Goal: Communication & Community: Answer question/provide support

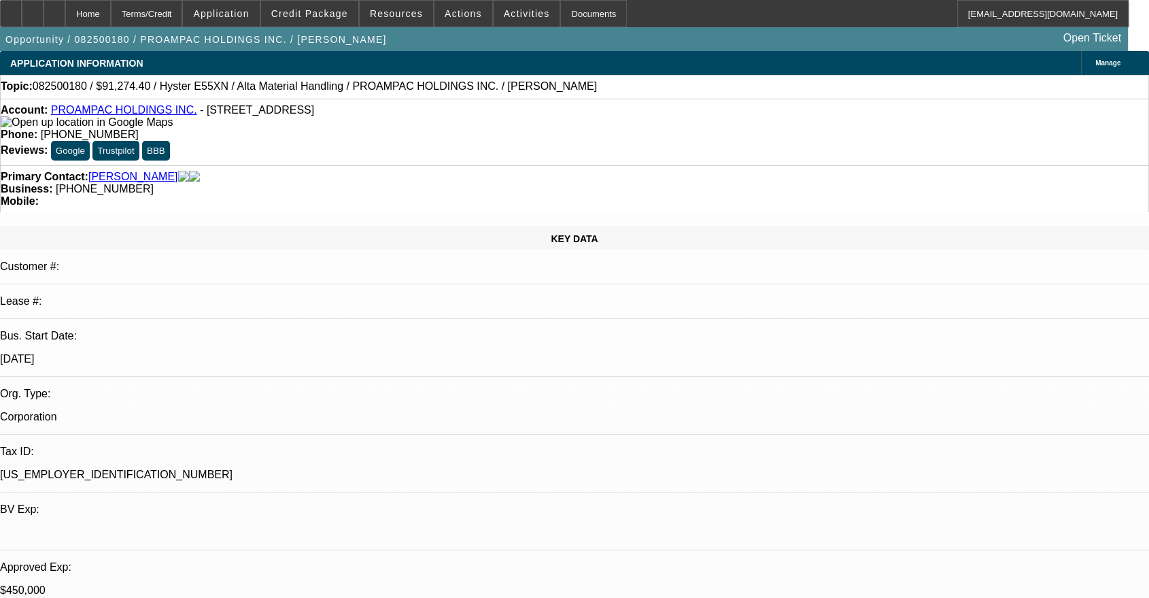
select select "0"
select select "2"
select select "0"
select select "5"
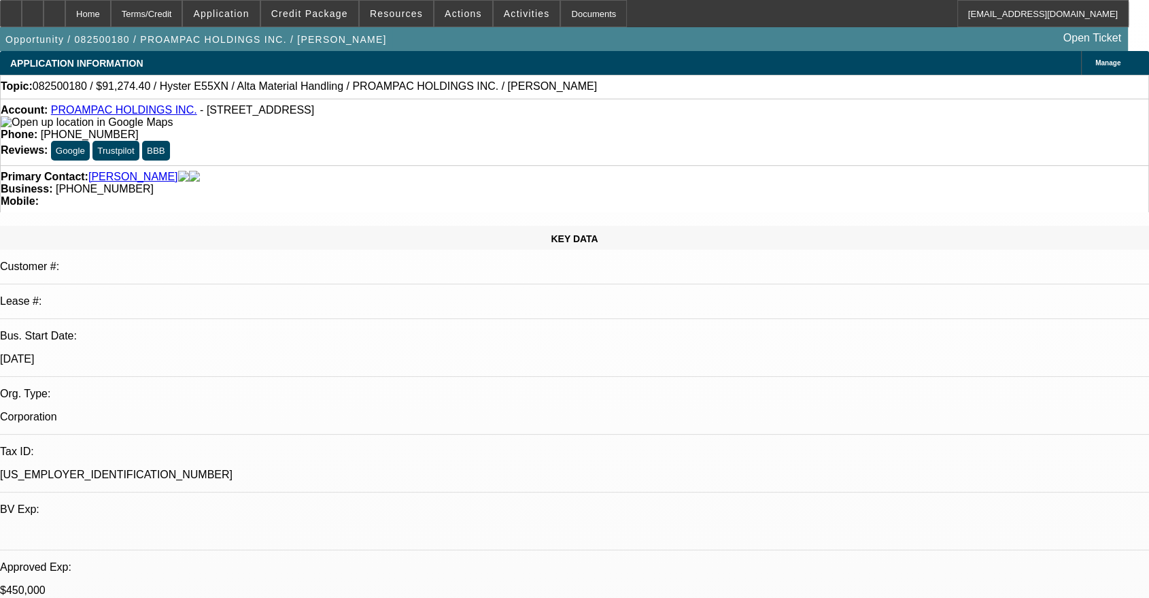
select select "0"
select select "2"
select select "0"
select select "5"
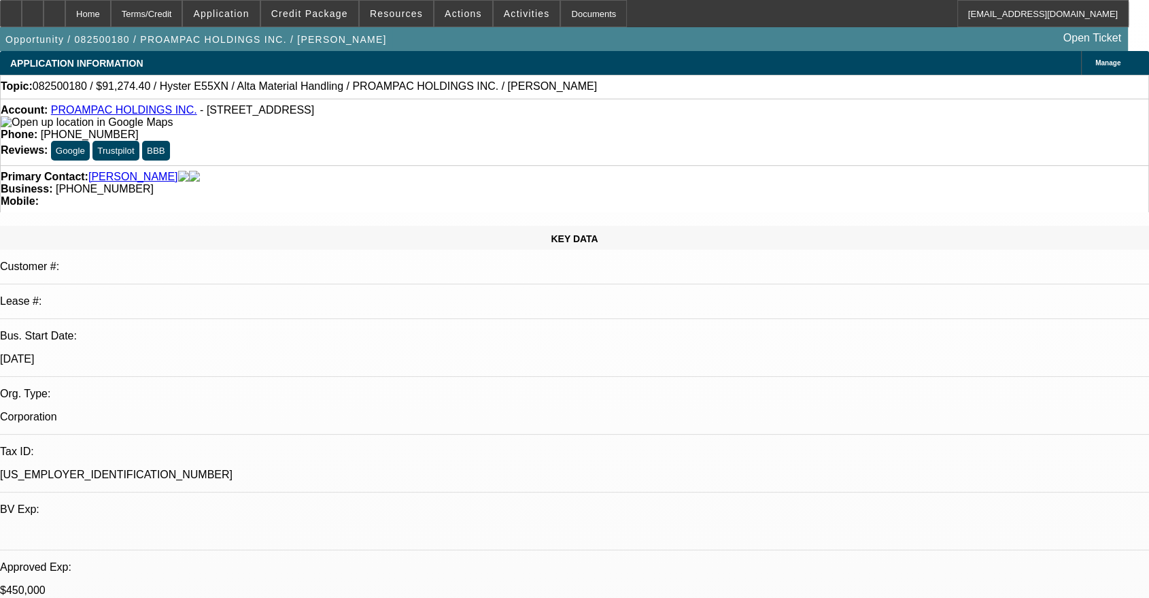
select select "0"
select select "2"
select select "0"
select select "5"
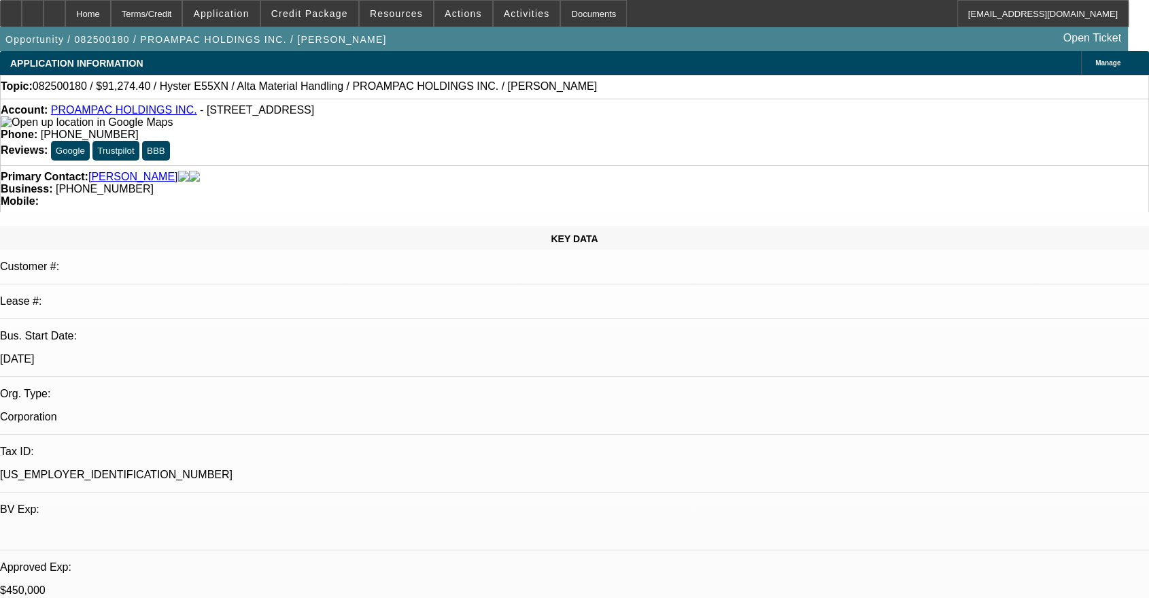
select select "0"
select select "2"
select select "0"
select select "5"
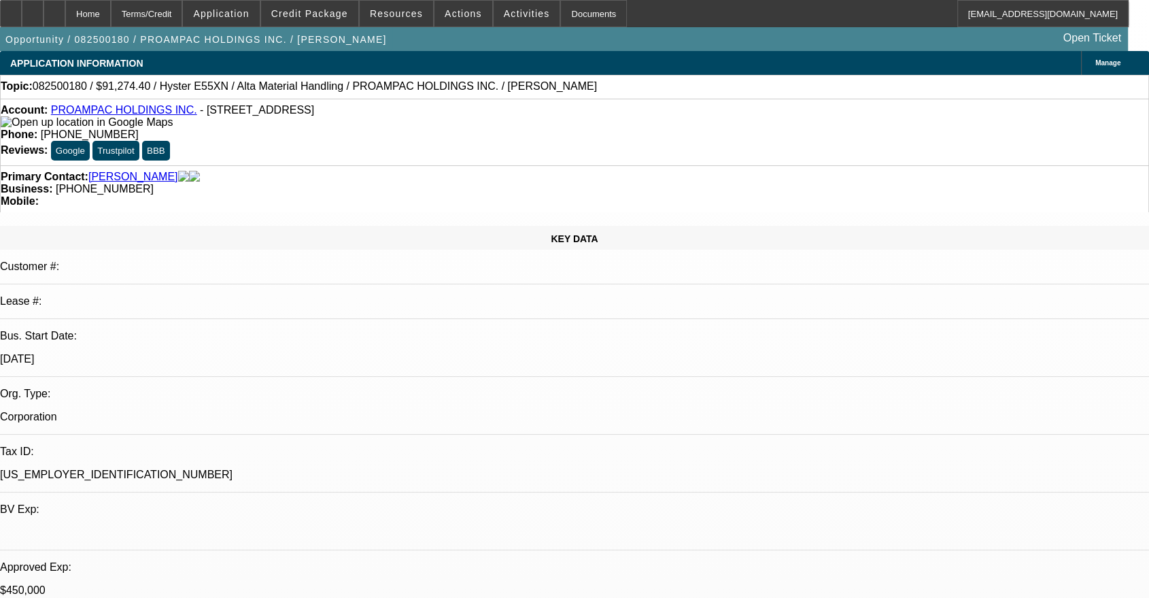
scroll to position [125, 0]
click at [458, 15] on span "Actions" at bounding box center [463, 13] width 37 height 11
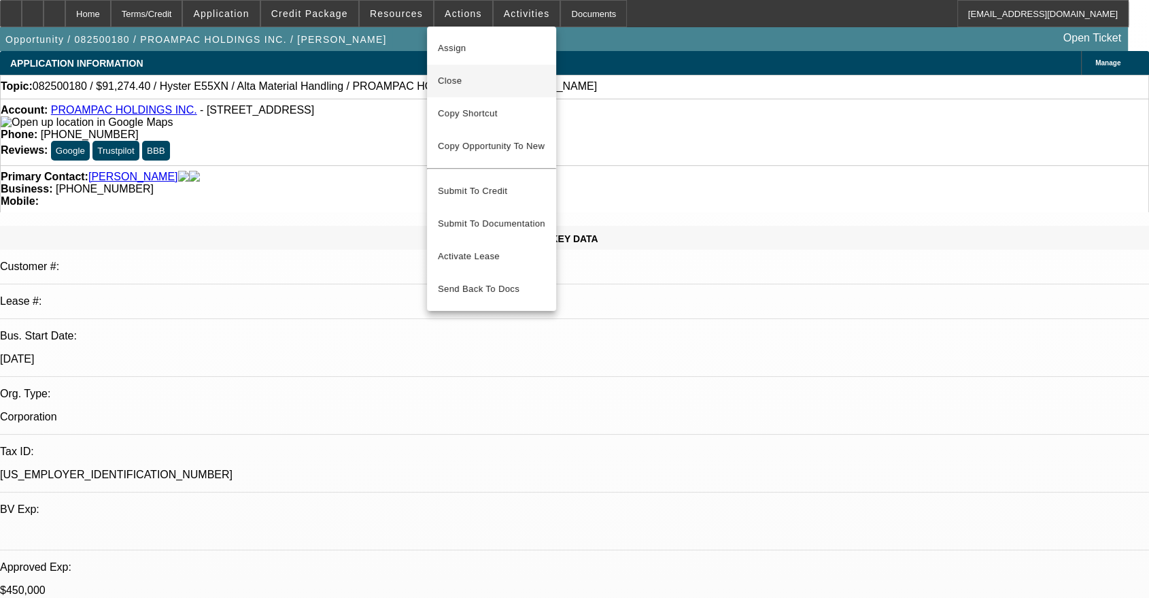
click at [458, 73] on span "Close" at bounding box center [491, 81] width 107 height 16
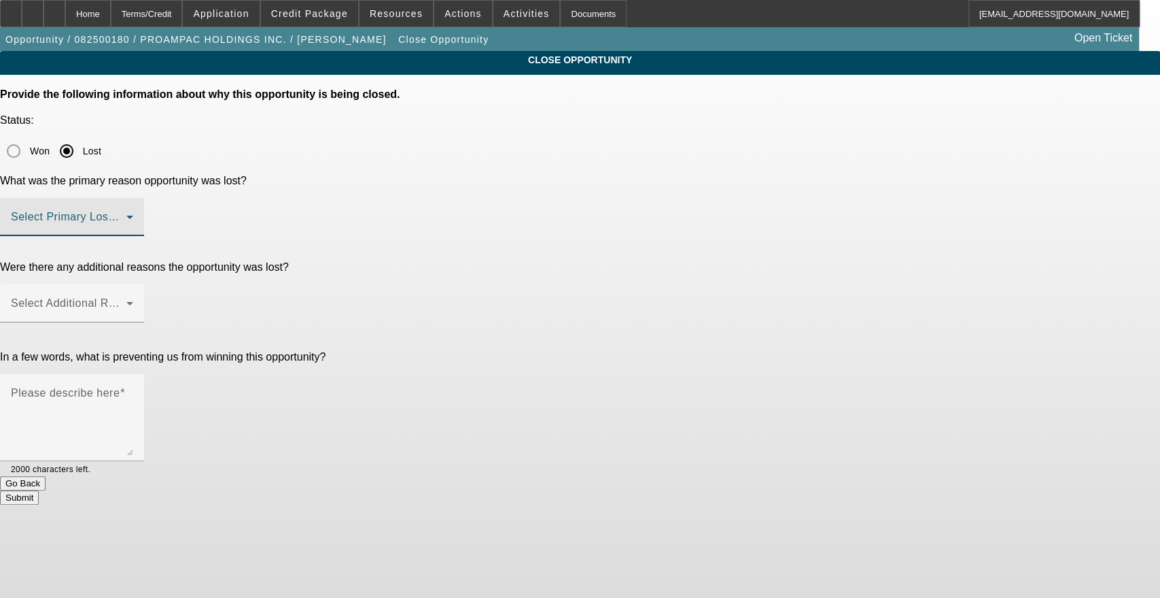
click at [126, 214] on span at bounding box center [69, 222] width 116 height 16
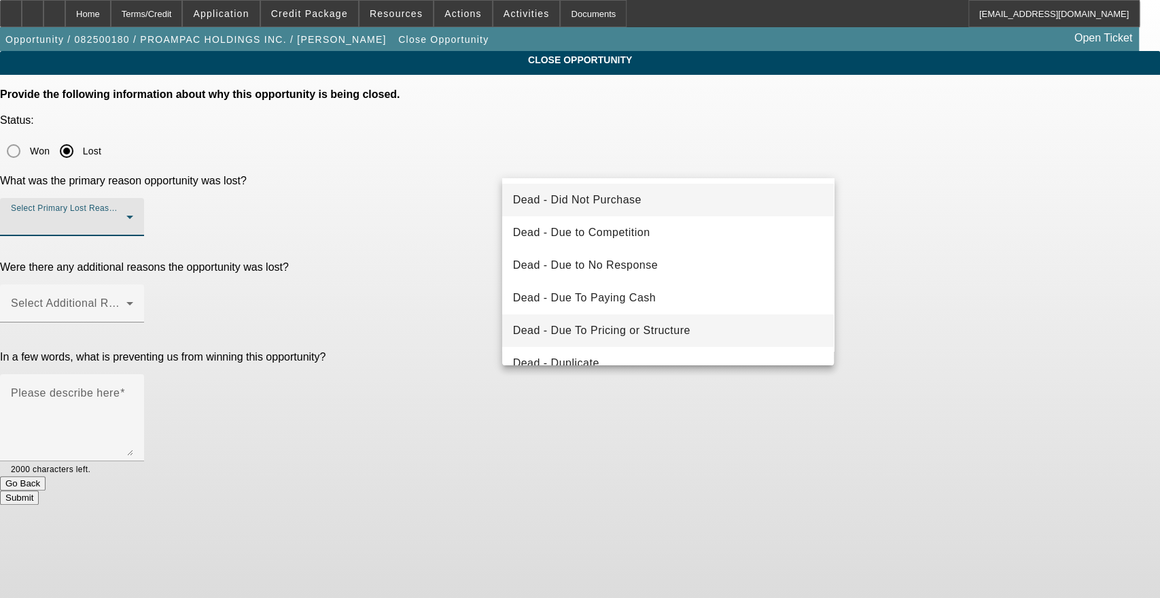
click at [664, 330] on span "Dead - Due To Pricing or Structure" at bounding box center [601, 330] width 177 height 16
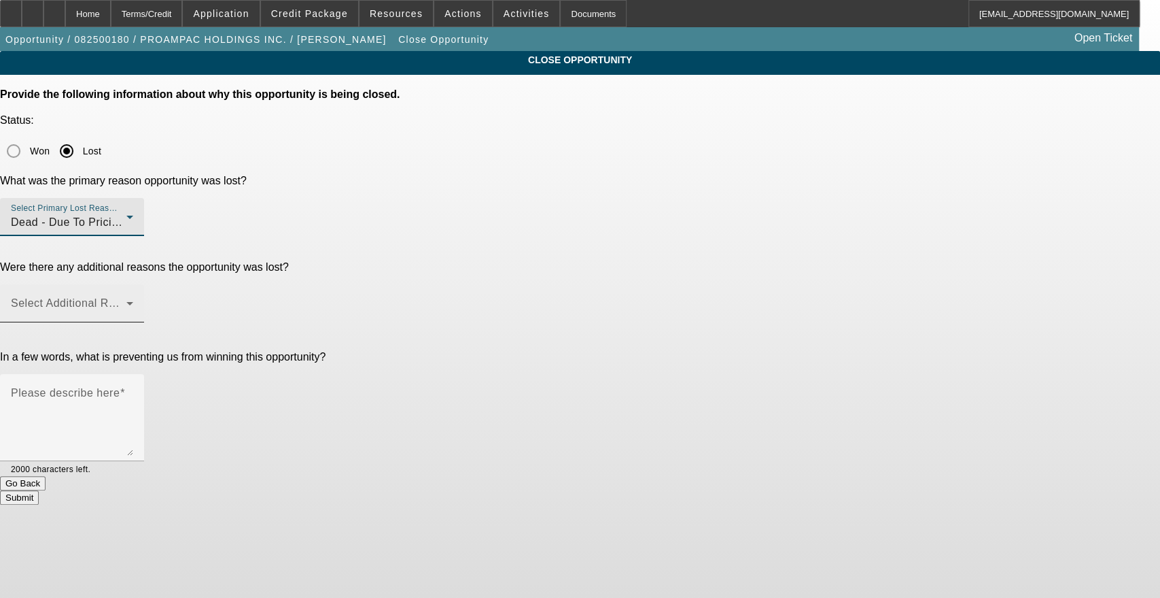
click at [126, 300] on span at bounding box center [69, 308] width 116 height 16
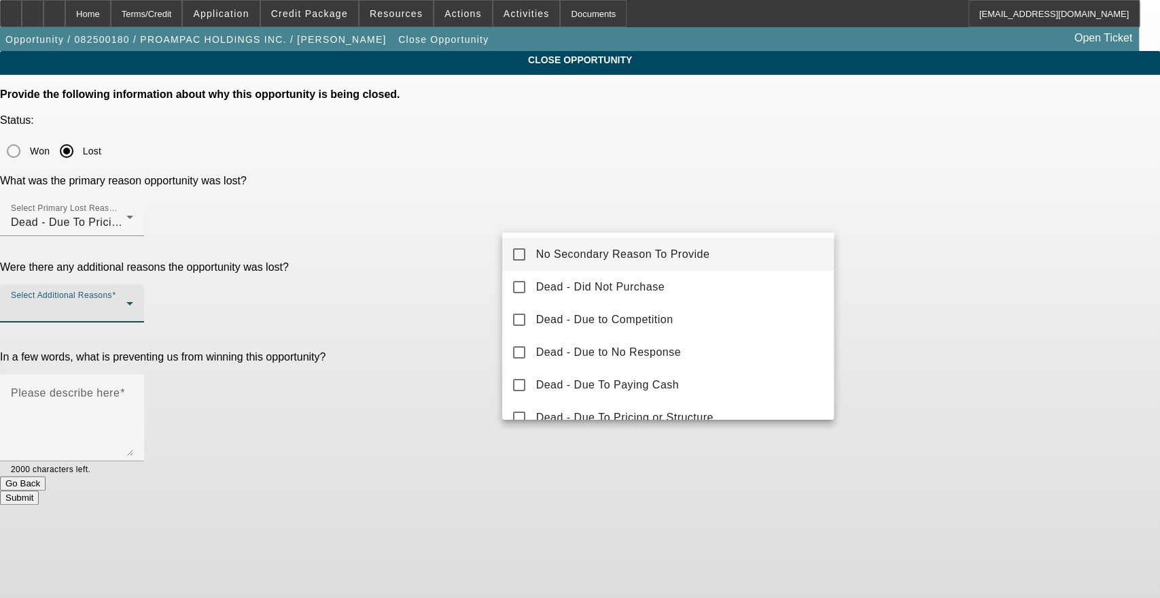
drag, startPoint x: 649, startPoint y: 259, endPoint x: 486, endPoint y: 256, distance: 163.2
click at [642, 260] on span "No Secondary Reason To Provide" at bounding box center [623, 254] width 174 height 16
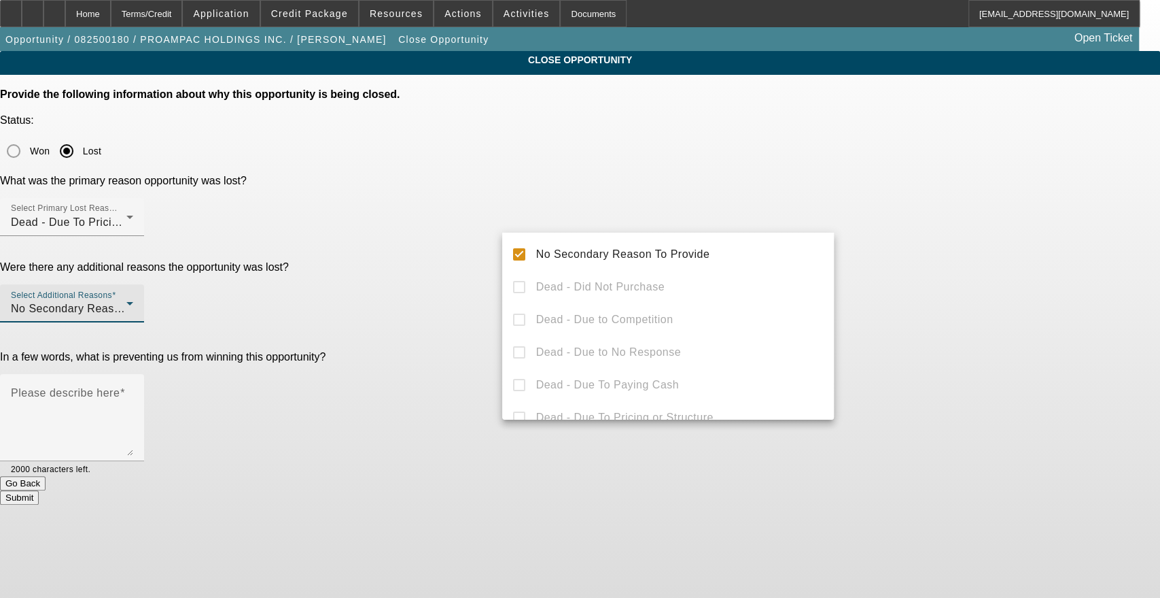
click at [380, 242] on div at bounding box center [580, 299] width 1160 height 598
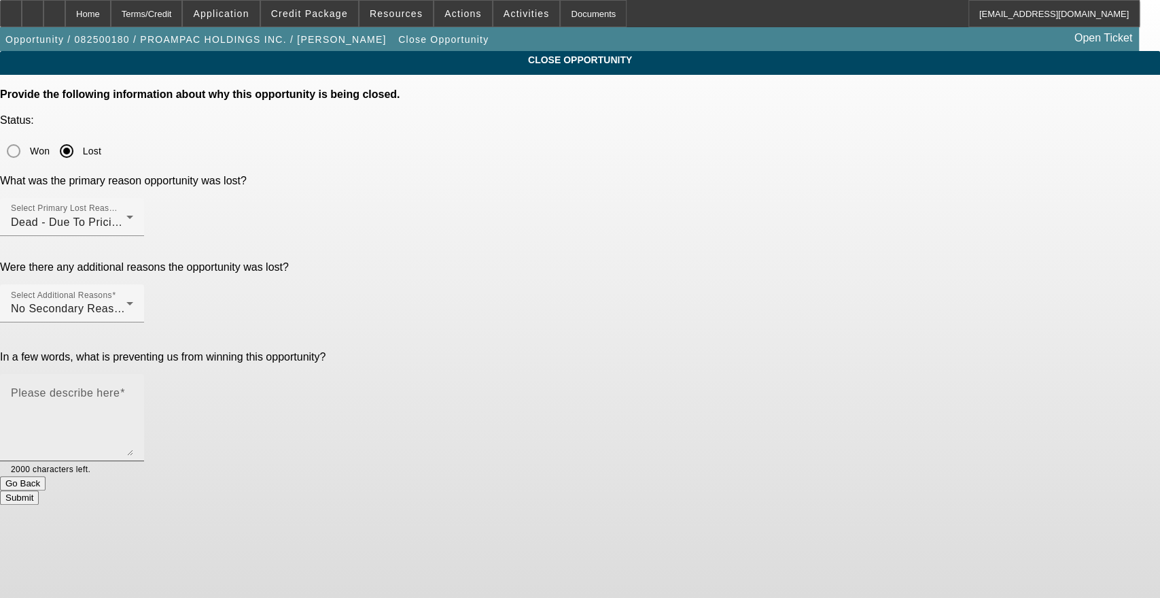
click at [133, 390] on textarea "Please describe here" at bounding box center [72, 422] width 122 height 65
type textarea "Customer has unrealistic pricing and structure expectations"
paste textarea
type textarea "Customer has unrealistic pricing and structure expectations"
click at [39, 490] on button "Submit" at bounding box center [19, 497] width 39 height 14
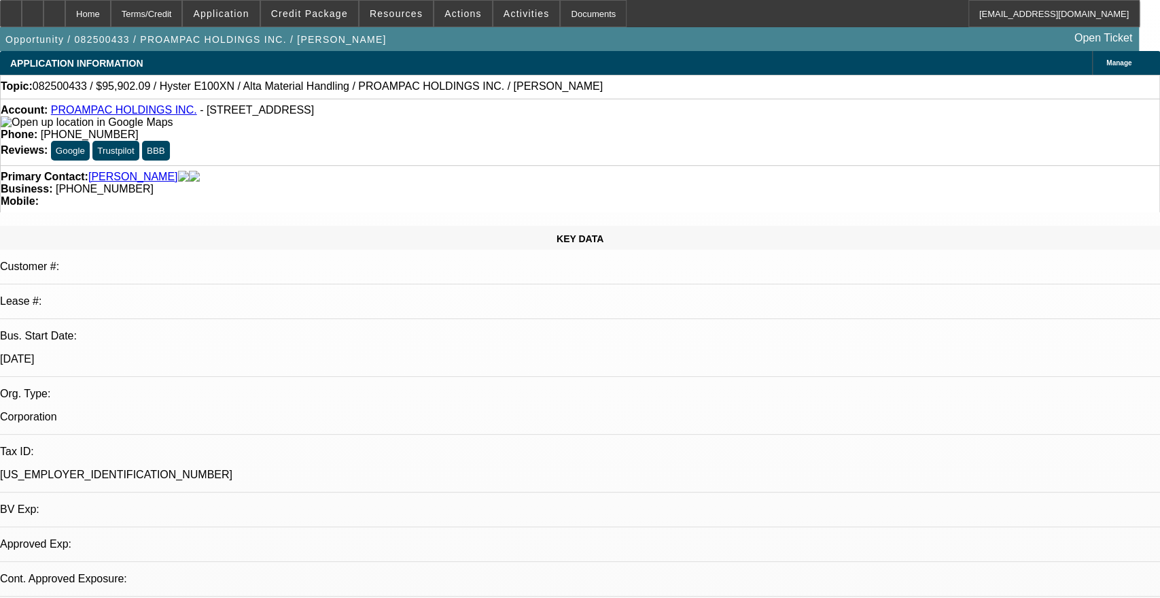
select select "0"
select select "2"
select select "0"
select select "5"
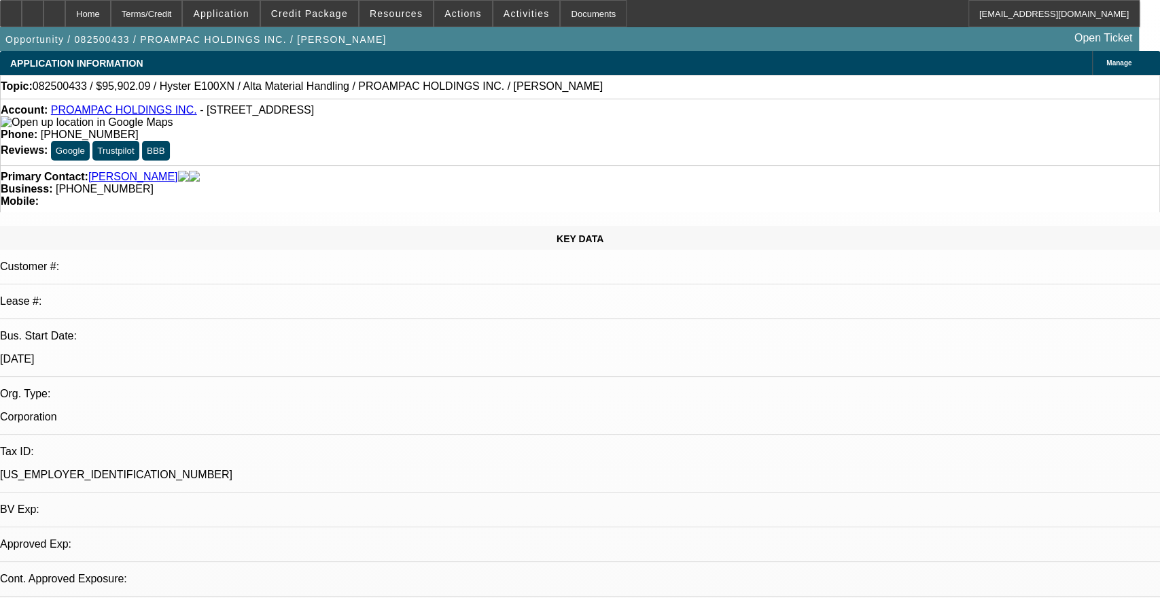
select select "0"
select select "2"
select select "0"
select select "5"
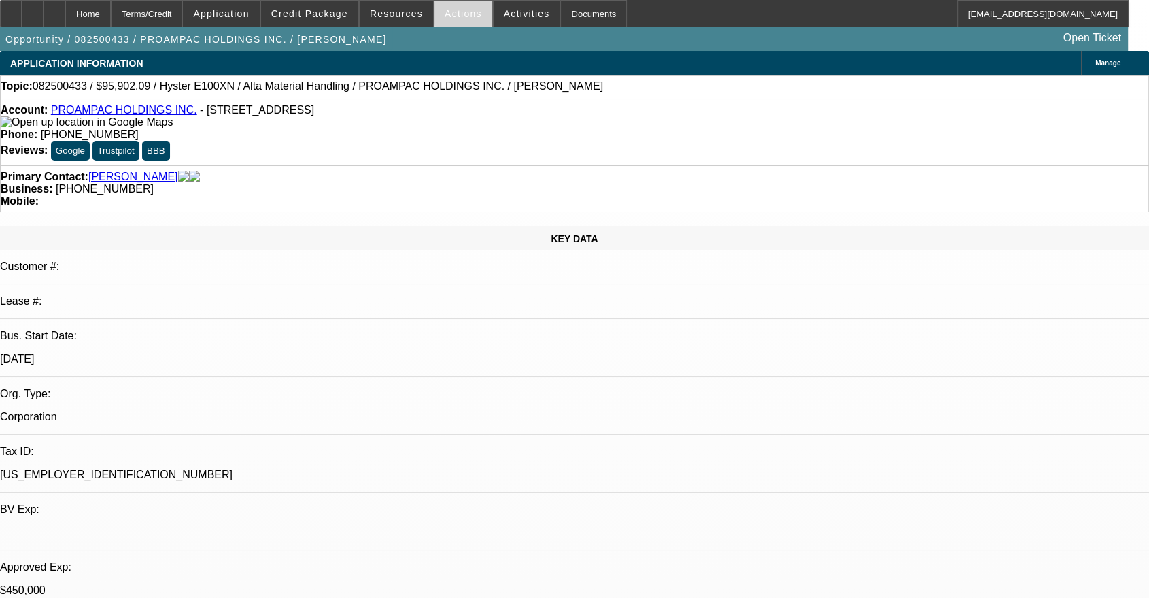
click at [449, 15] on span "Actions" at bounding box center [463, 13] width 37 height 11
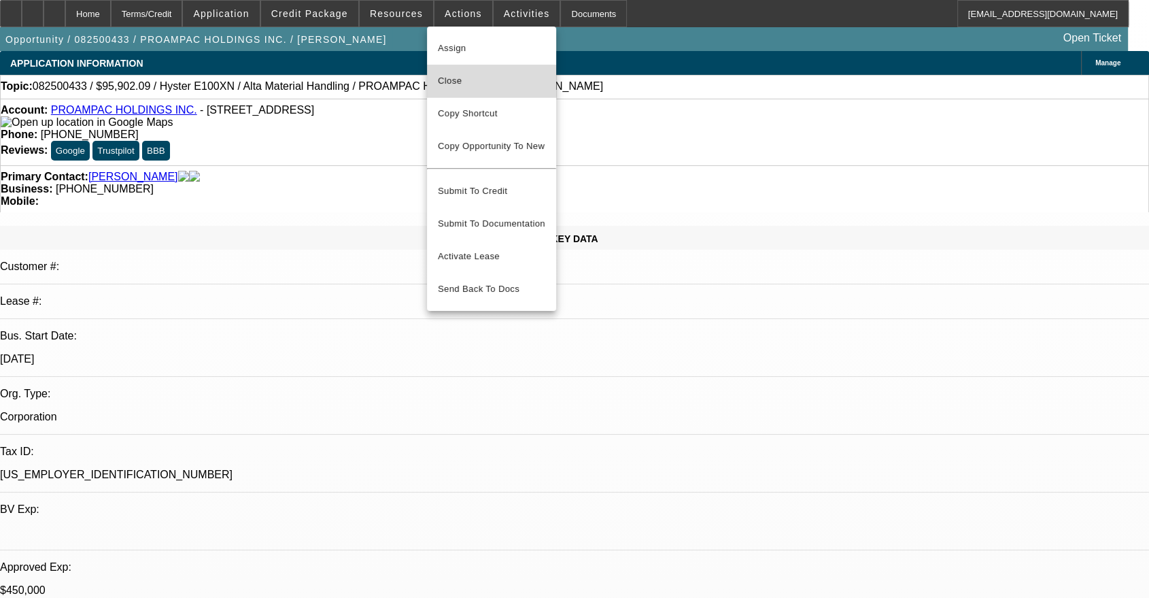
click at [466, 84] on span "Close" at bounding box center [491, 81] width 107 height 16
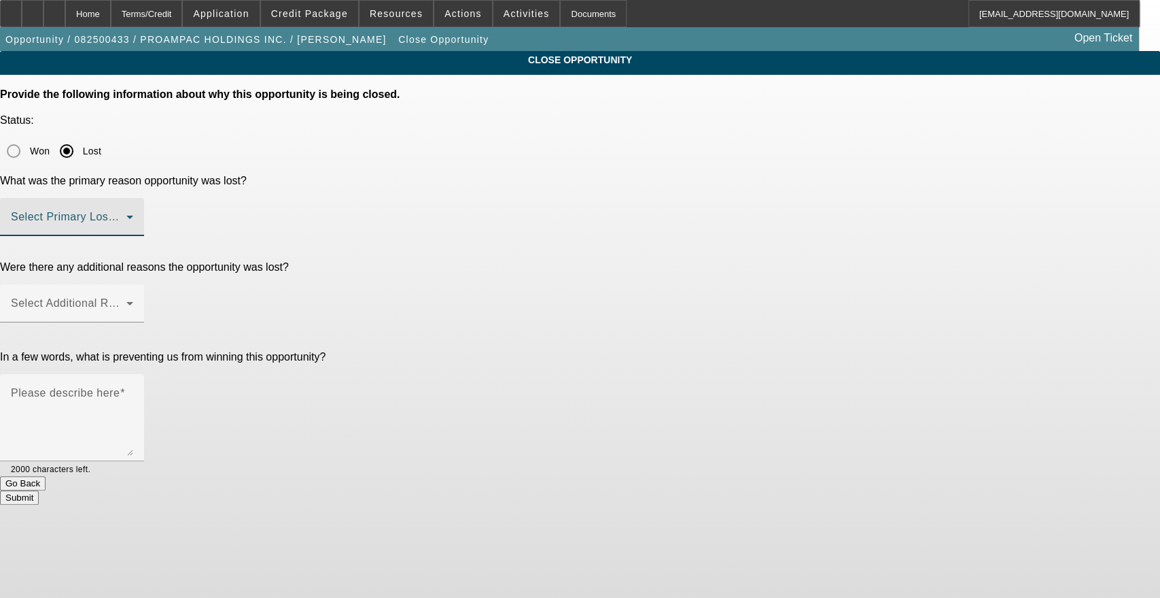
click at [126, 214] on span at bounding box center [69, 222] width 116 height 16
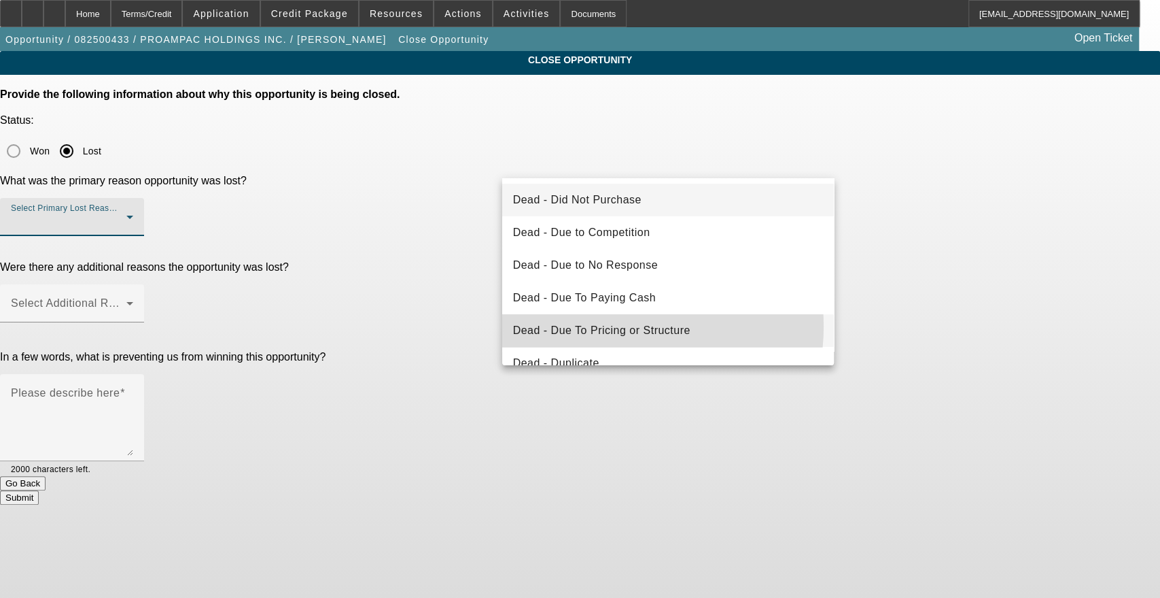
click at [611, 326] on span "Dead - Due To Pricing or Structure" at bounding box center [601, 330] width 177 height 16
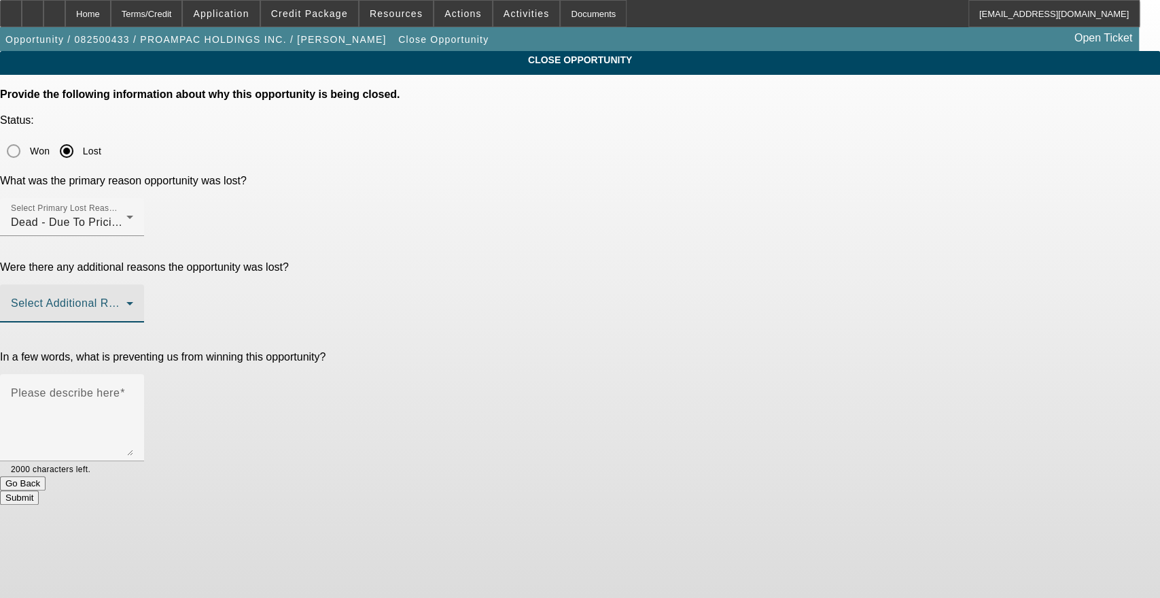
click at [126, 300] on span at bounding box center [69, 308] width 116 height 16
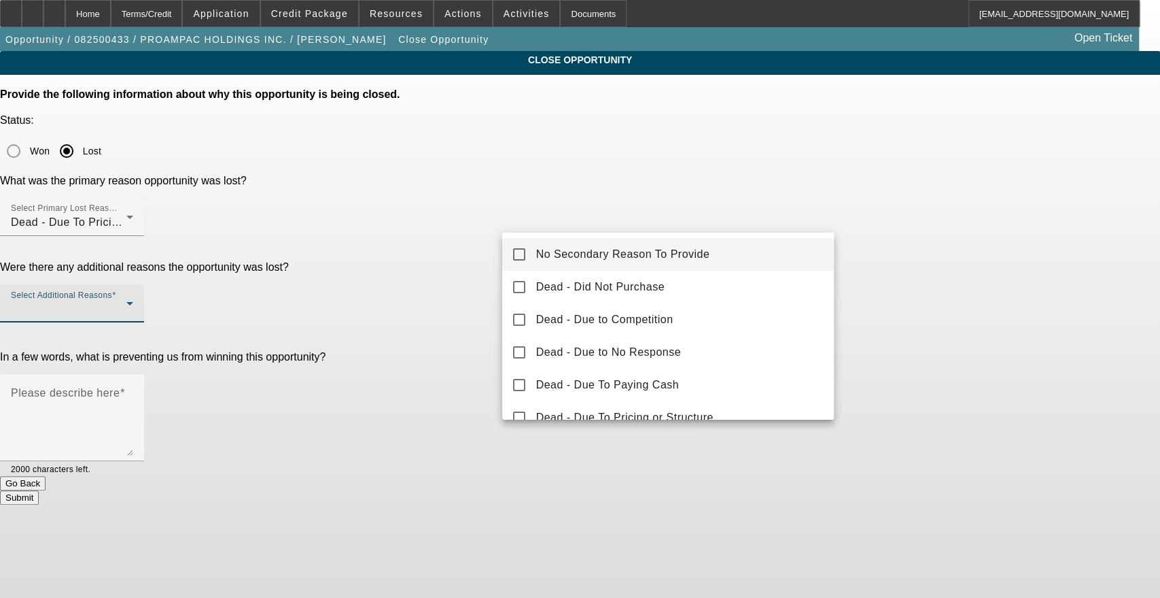
click at [593, 254] on span "No Secondary Reason To Provide" at bounding box center [623, 254] width 174 height 16
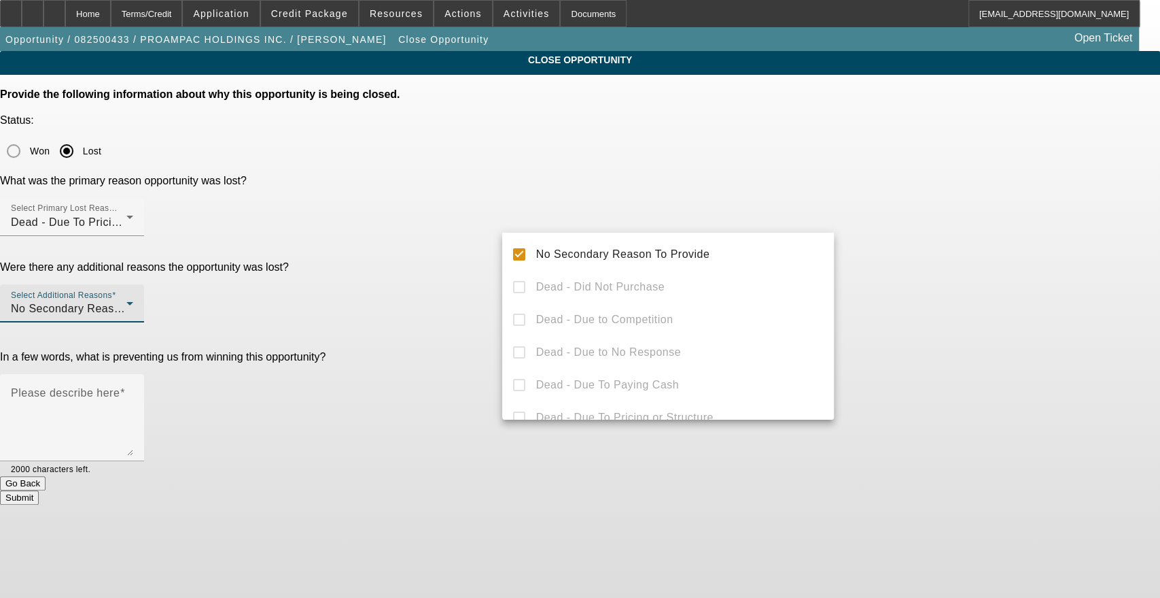
drag, startPoint x: 464, startPoint y: 273, endPoint x: 494, endPoint y: 280, distance: 30.0
click at [473, 276] on div at bounding box center [580, 299] width 1160 height 598
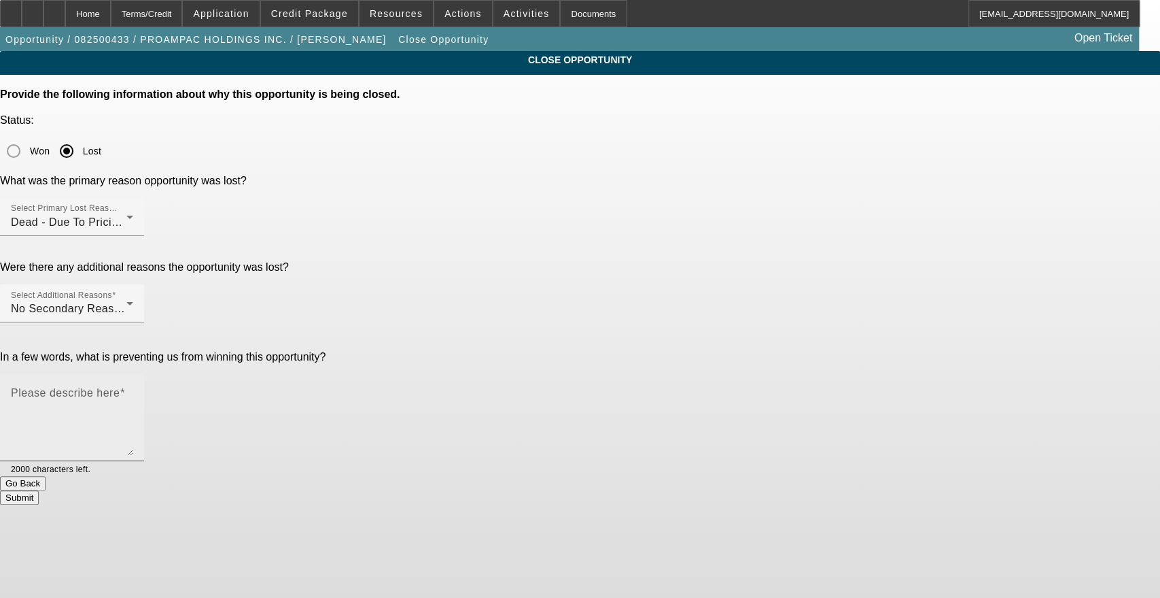
click at [133, 390] on textarea "Please describe here" at bounding box center [72, 422] width 122 height 65
paste textarea "Customer has unrealistic pricing and structure expectations"
type textarea "Customer has unrealistic pricing and structure expectations"
click at [39, 490] on button "Submit" at bounding box center [19, 497] width 39 height 14
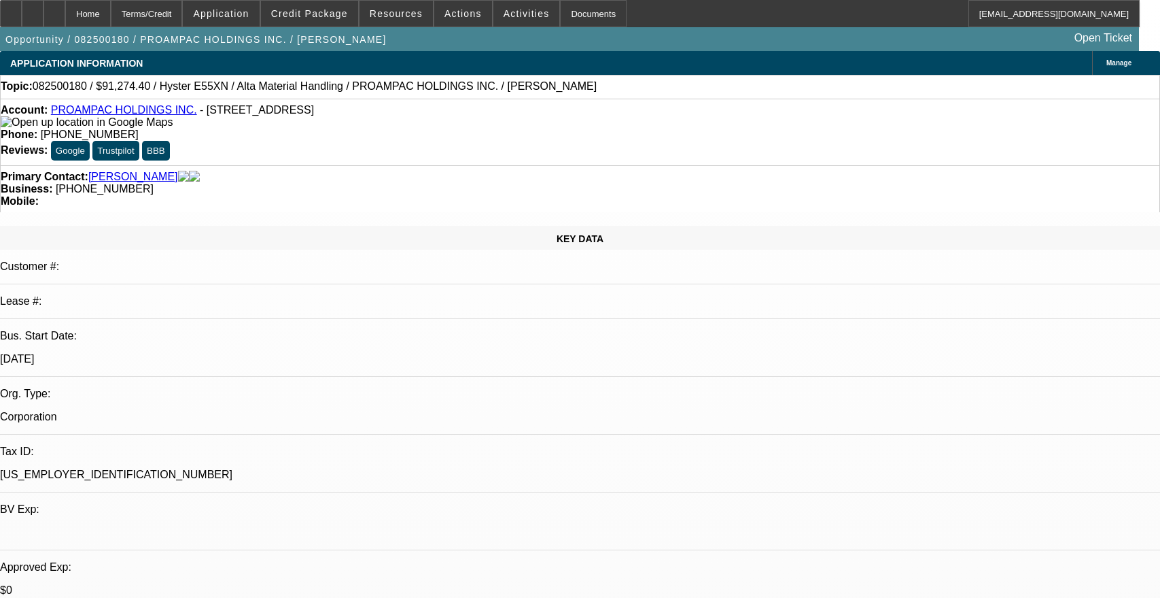
select select "0"
select select "2"
select select "0"
select select "5"
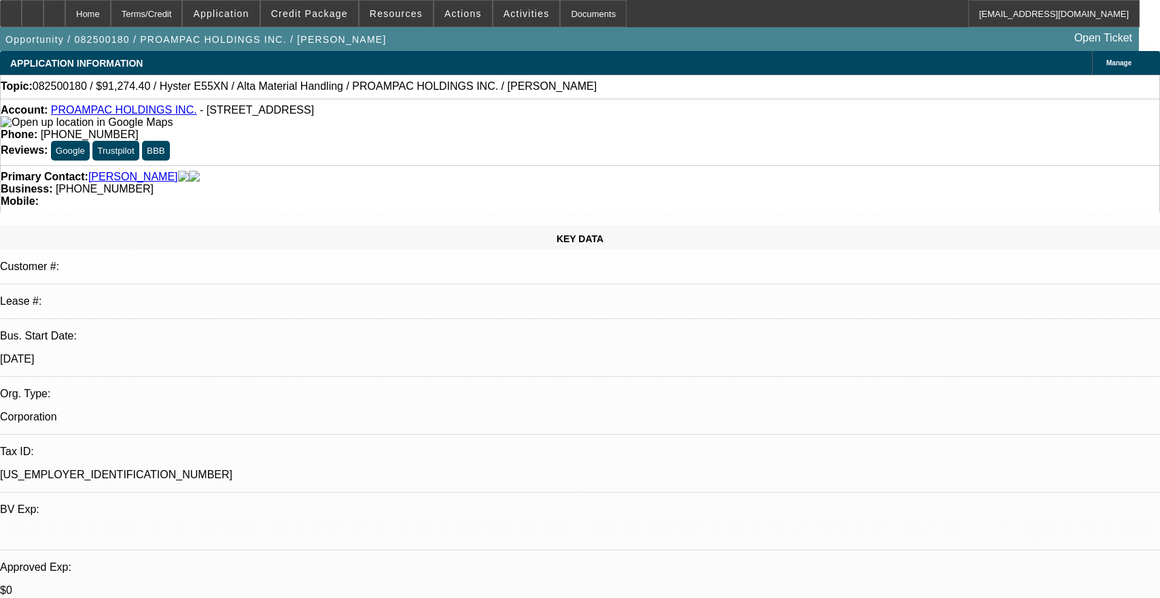
select select "0"
select select "2"
select select "0"
select select "5"
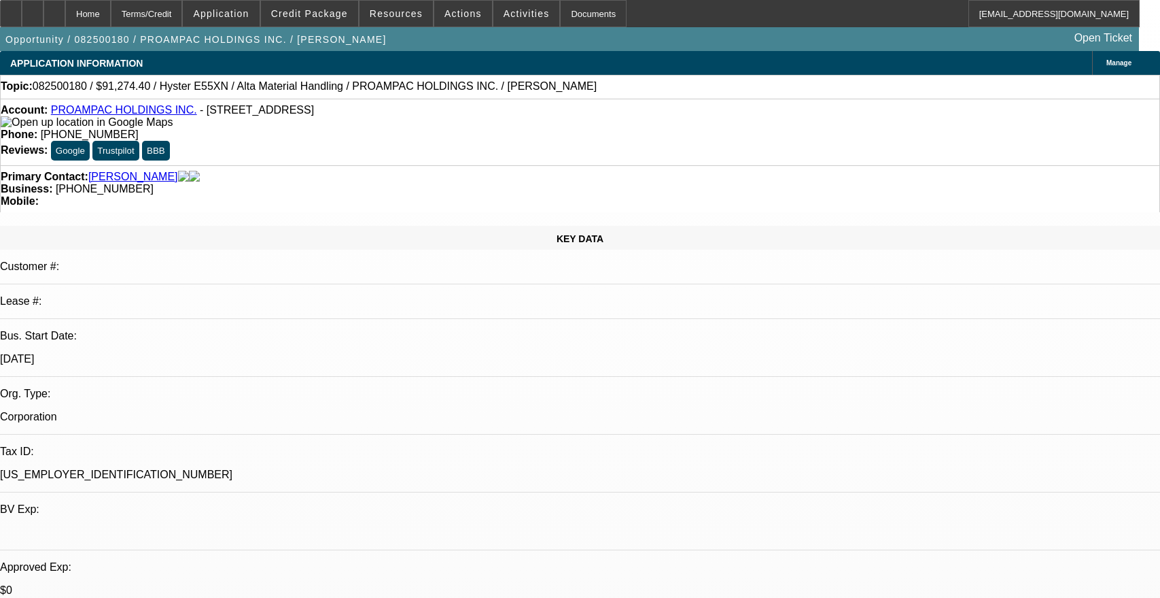
select select "0"
select select "2"
select select "0"
select select "5"
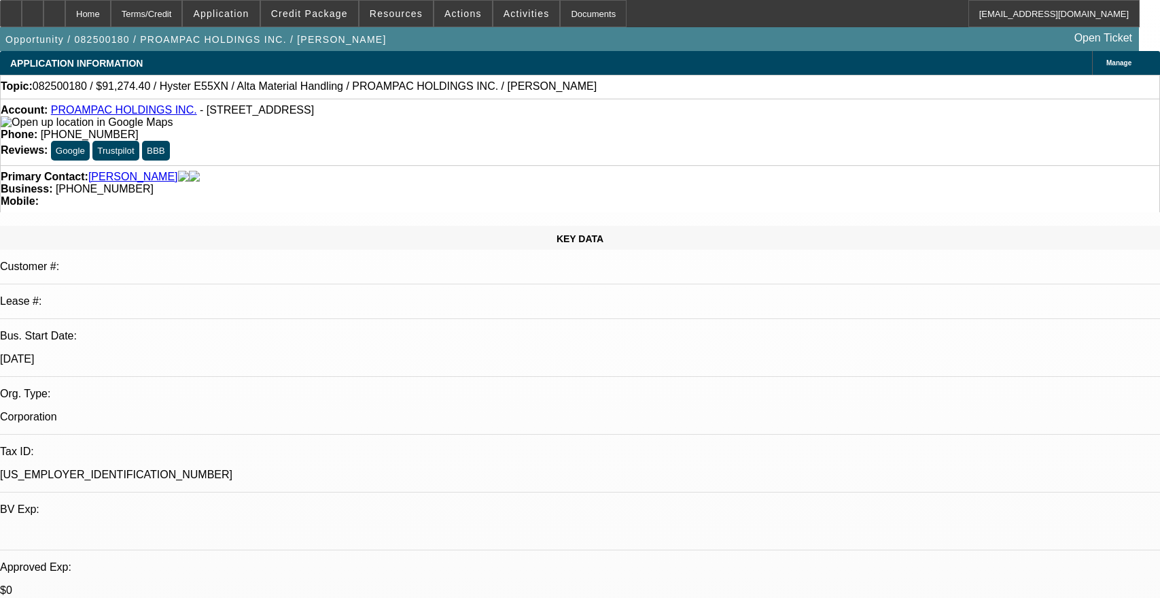
select select "0"
select select "2"
select select "0"
select select "5"
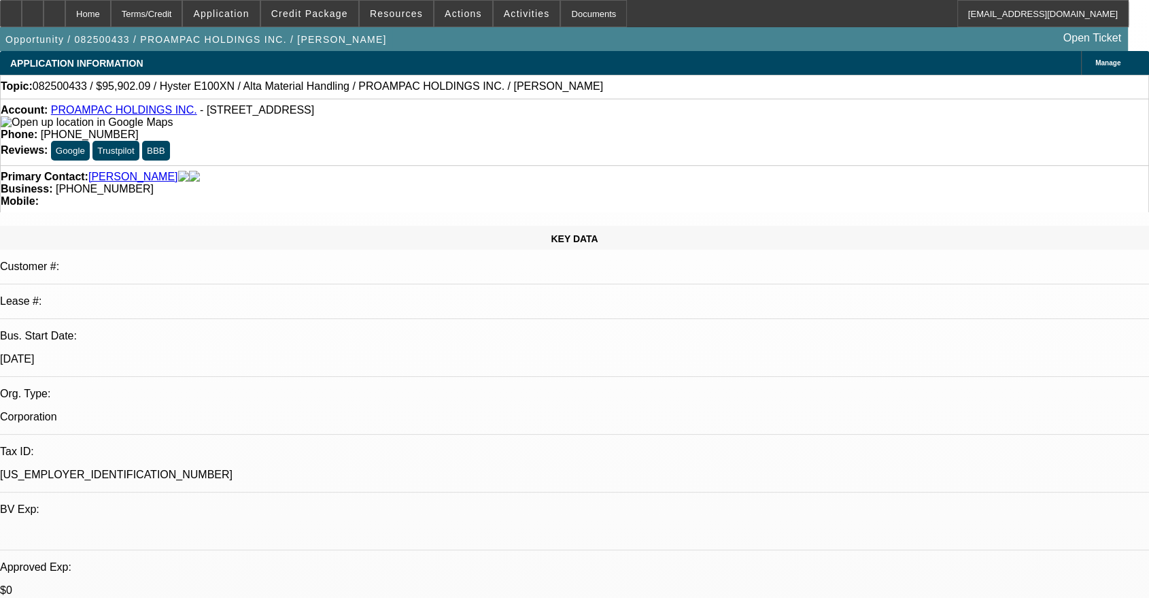
select select "0"
select select "2"
select select "0"
select select "5"
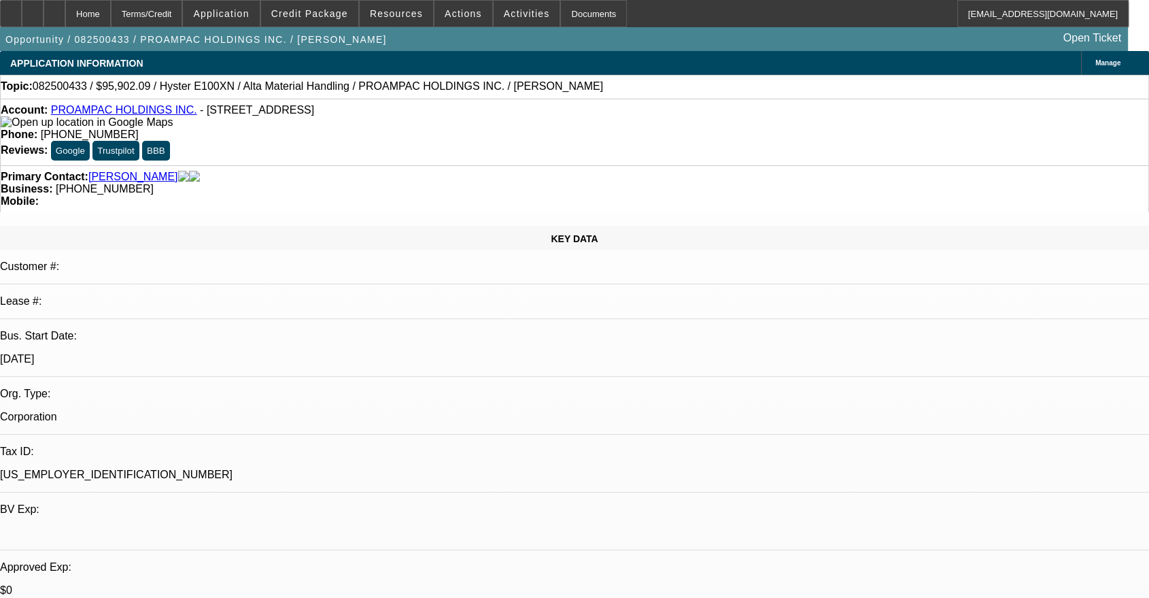
select select "0"
select select "2"
select select "0"
select select "5"
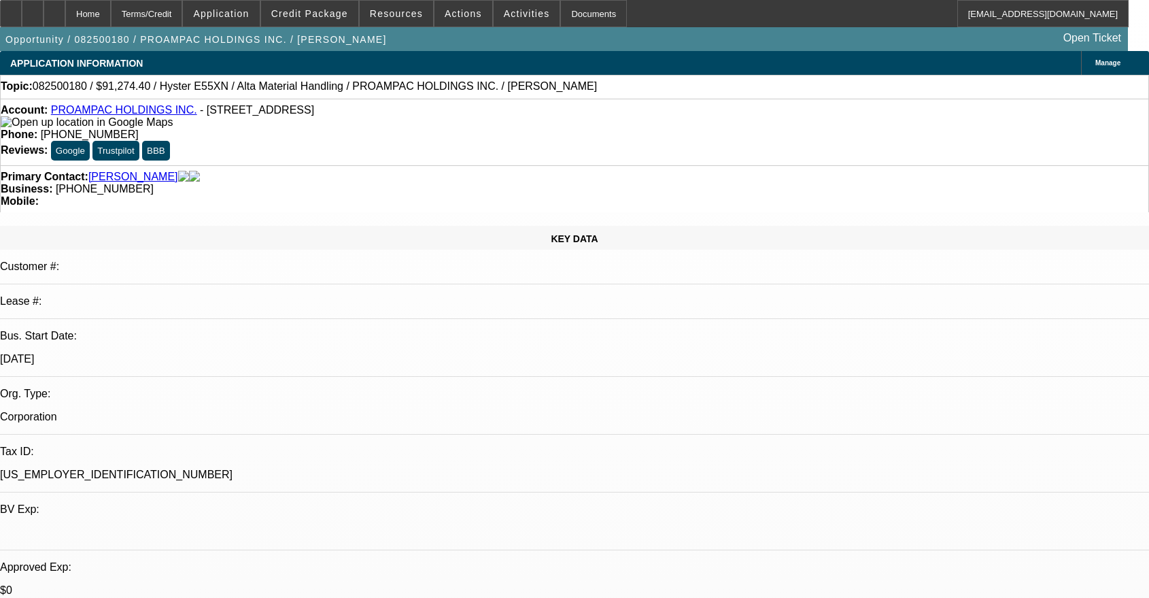
select select "0"
select select "2"
select select "0"
select select "5"
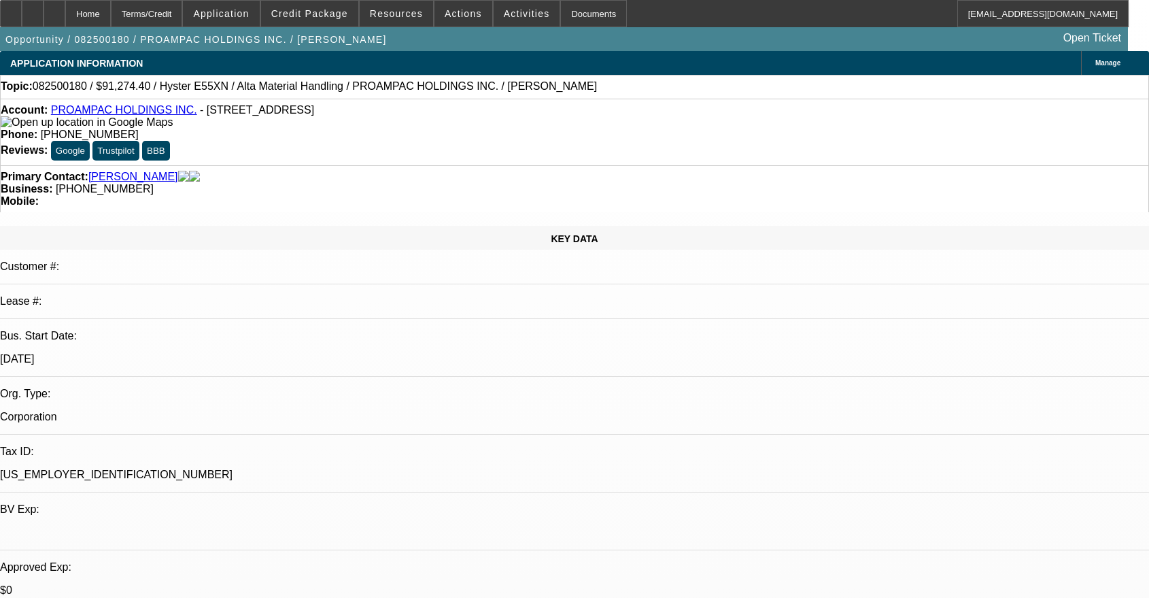
select select "0"
select select "2"
select select "0"
select select "5"
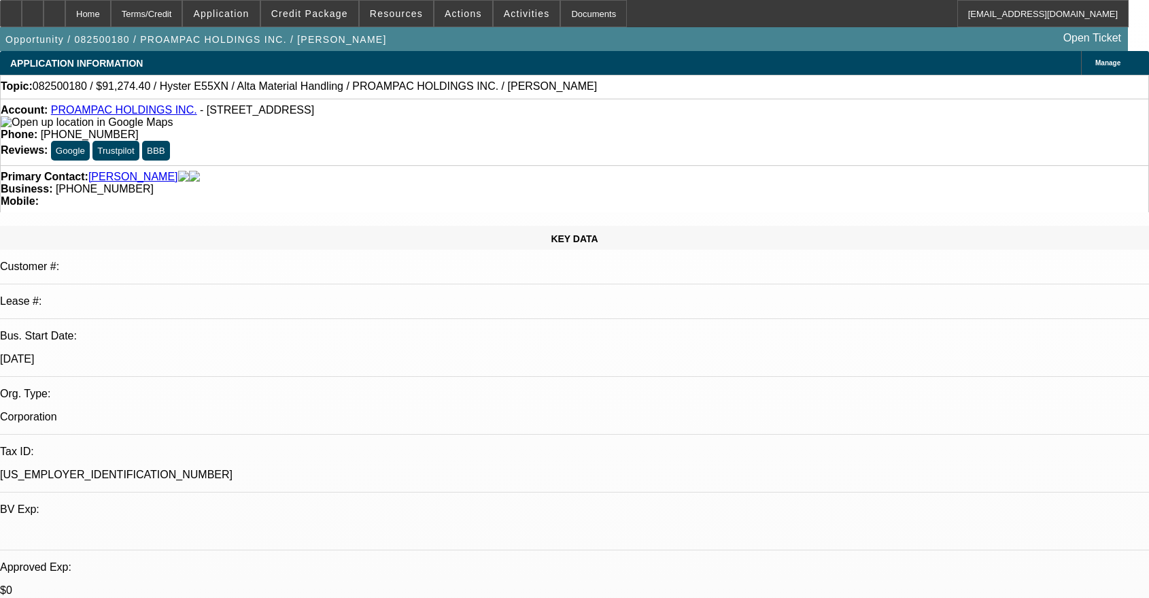
select select "0"
select select "2"
select select "0"
select select "5"
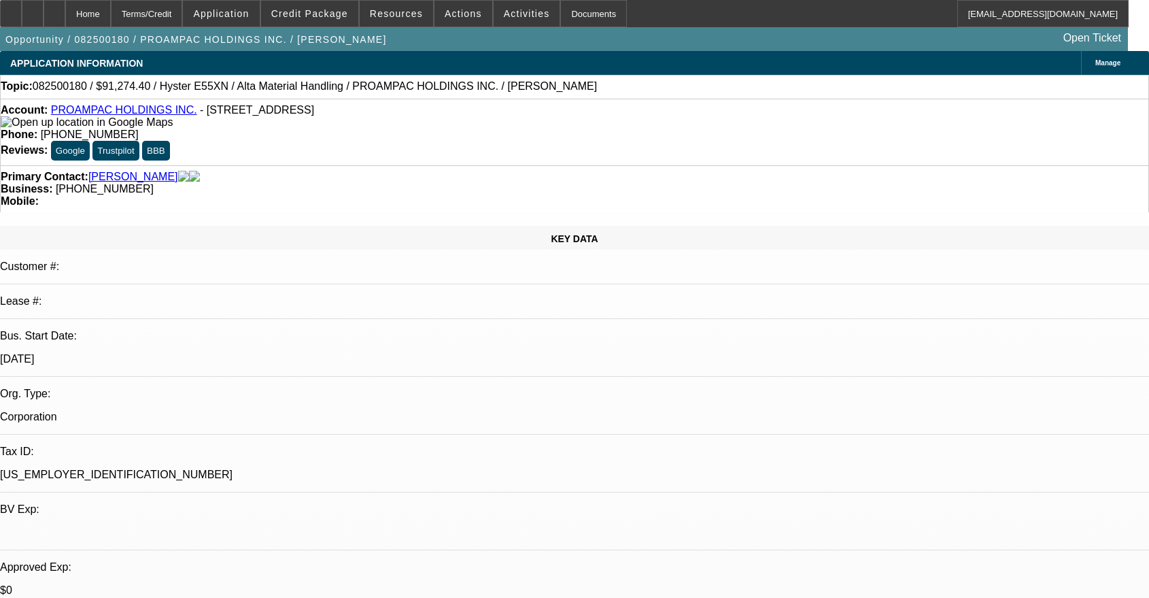
select select "0"
select select "2"
select select "0"
select select "5"
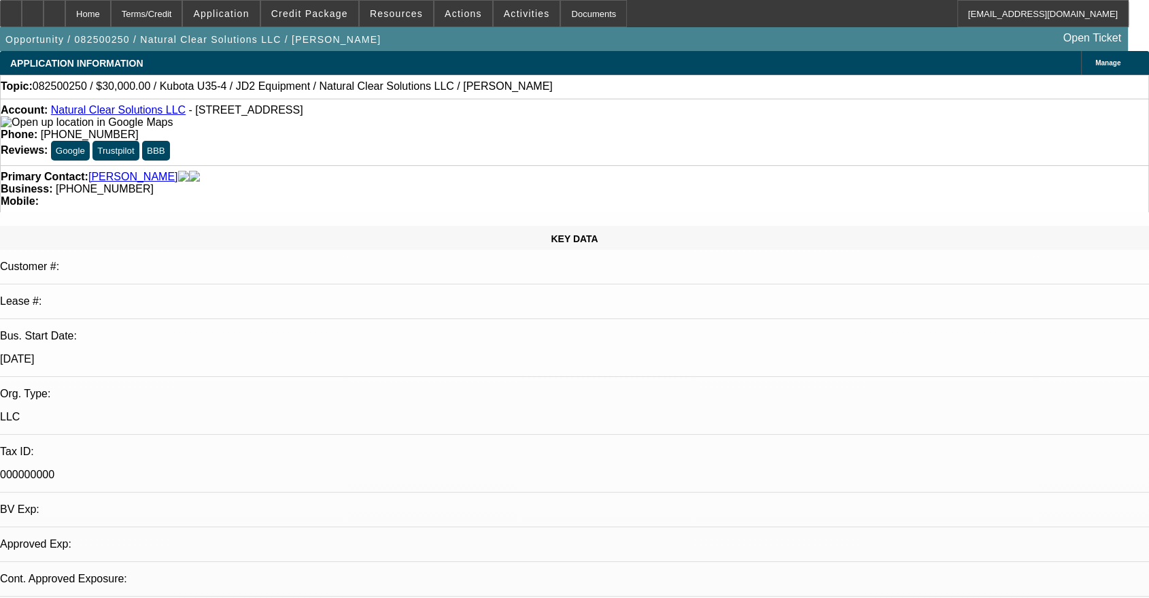
select select "0"
select select "2"
select select "0"
select select "0.15"
select select "2"
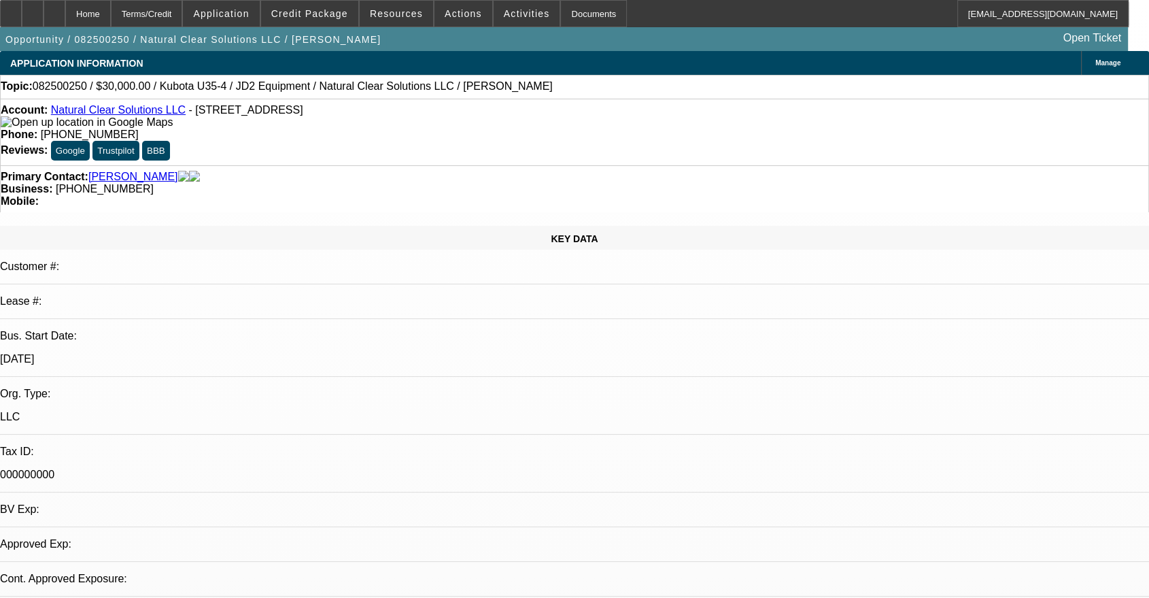
select select "0"
select select "1"
select select "2"
select select "6"
select select "1"
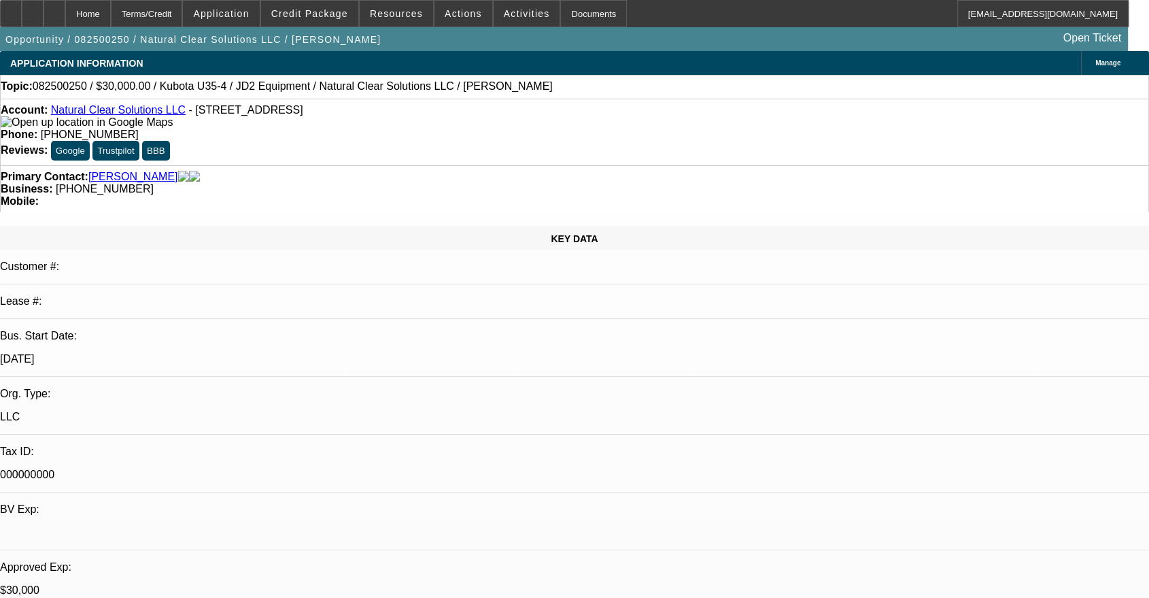
select select "2"
select select "6"
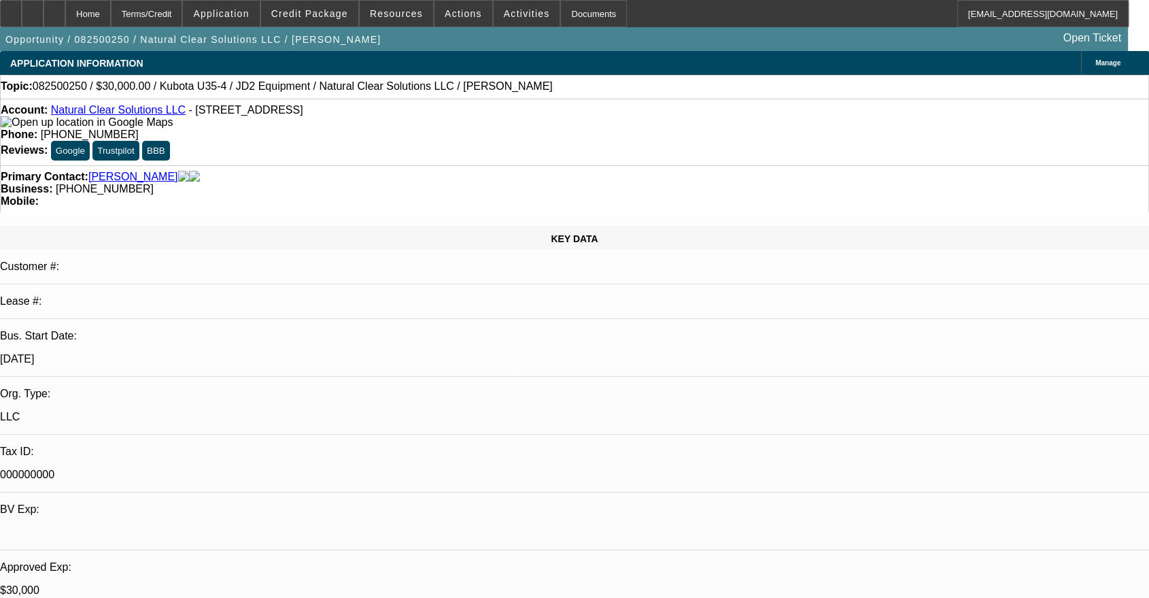
radio input "true"
paste textarea "I have not had any luck getting ahold of Giovanni."
drag, startPoint x: 801, startPoint y: 277, endPoint x: 843, endPoint y: 287, distance: 43.2
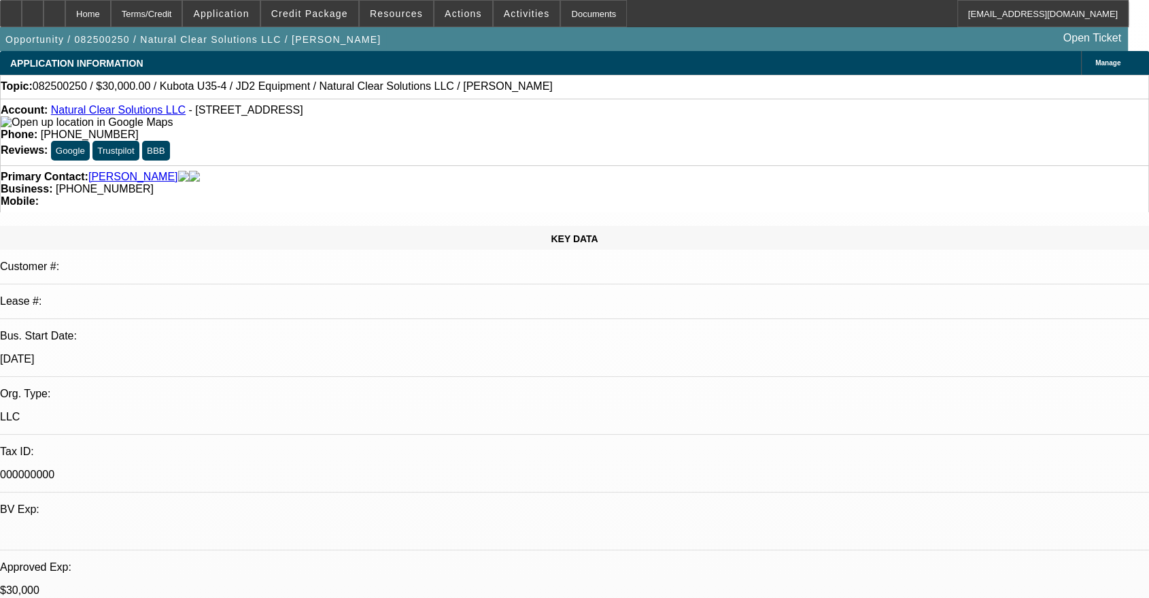
paste textarea "Nolan Meyer <nolan-meyer@gocurrency.com"
type textarea "Nolan Meyer <nolan-meyer@gocurrency.com is the rep. Per Nolan "I have not had a…"
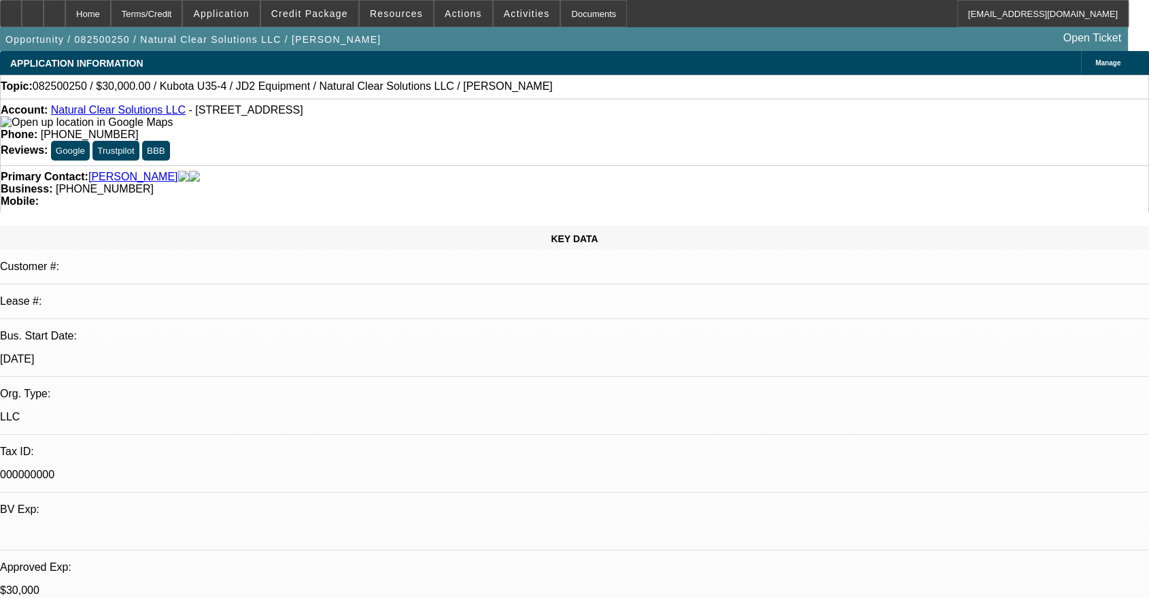
radio input "true"
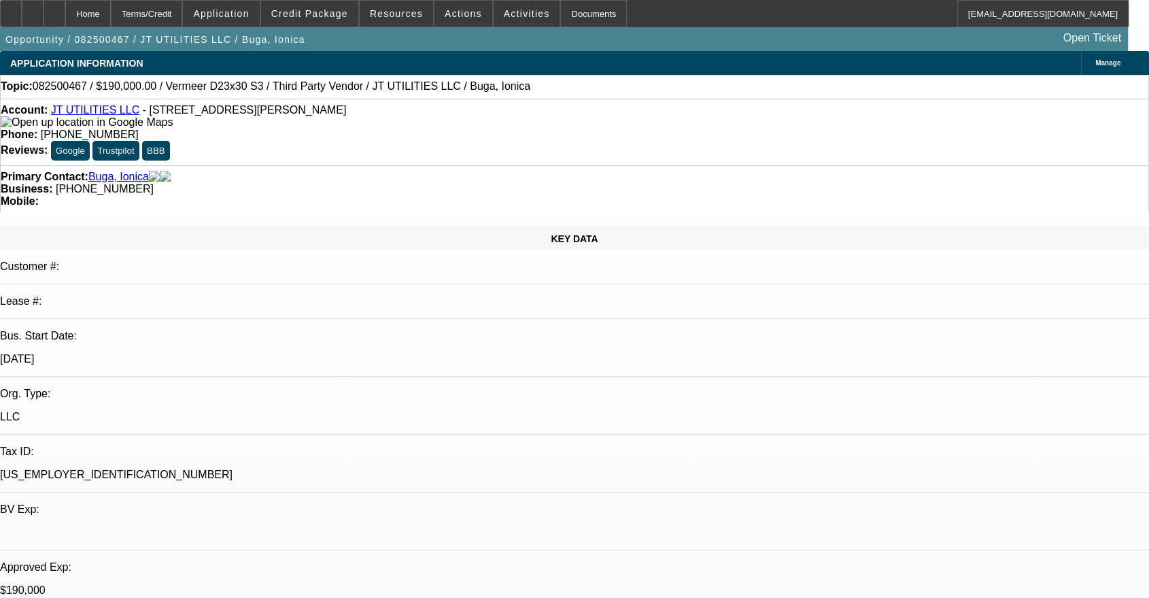
select select "0"
select select "2"
select select "0"
select select "6"
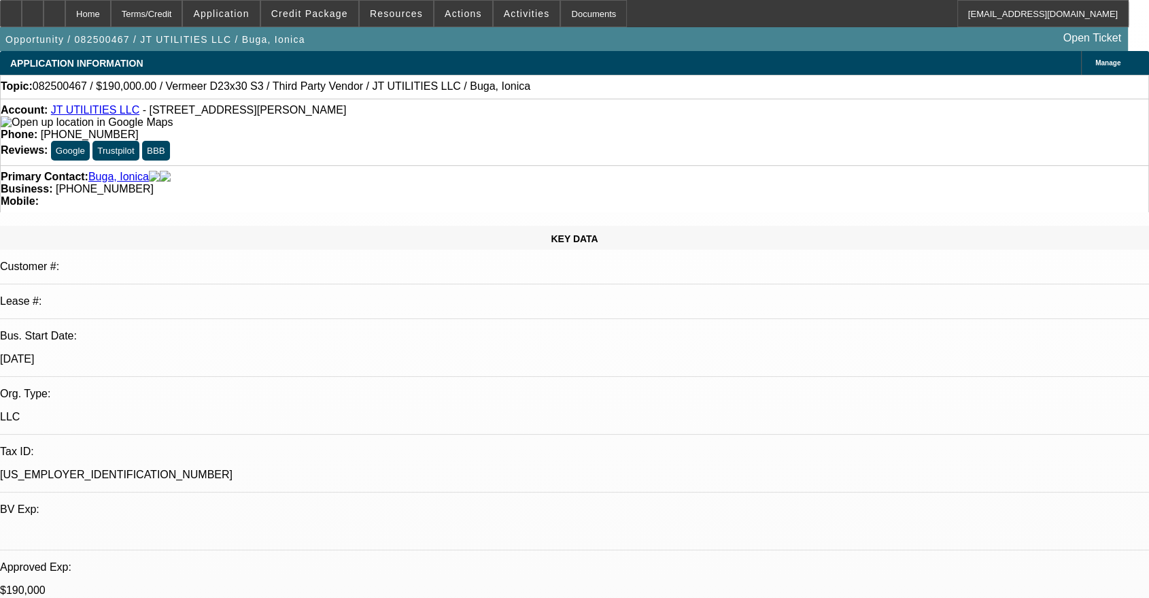
select select "0"
select select "2"
select select "0"
select select "6"
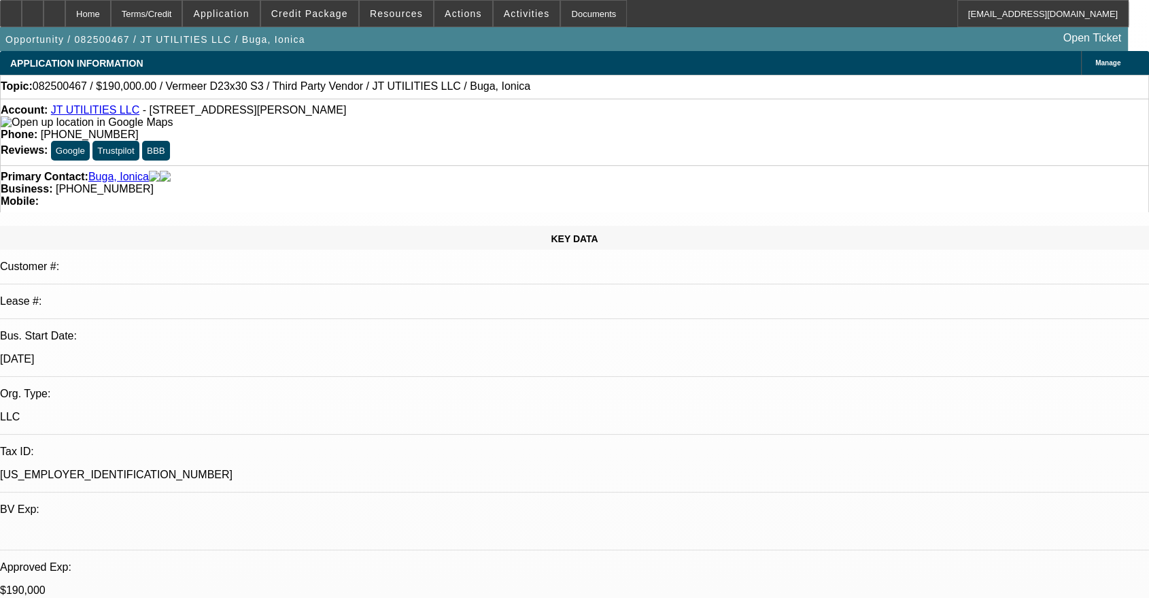
drag, startPoint x: 918, startPoint y: 222, endPoint x: 915, endPoint y: 254, distance: 32.7
radio input "true"
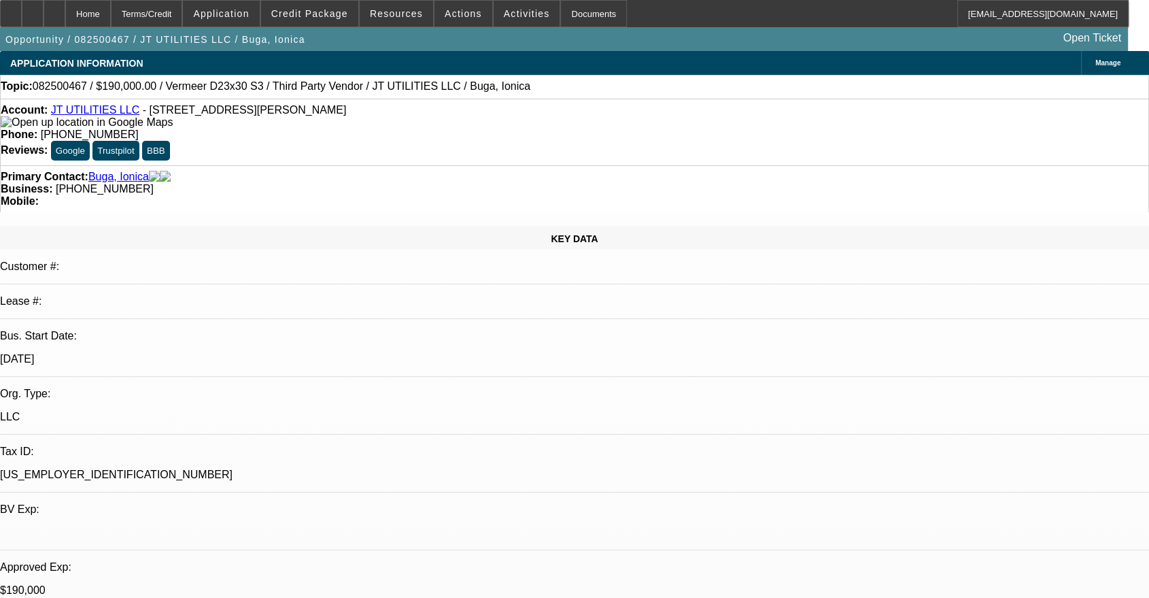
type textarea "Customer does not like the upfront monies. Is seeing if the dealer can take a t…"
radio input "true"
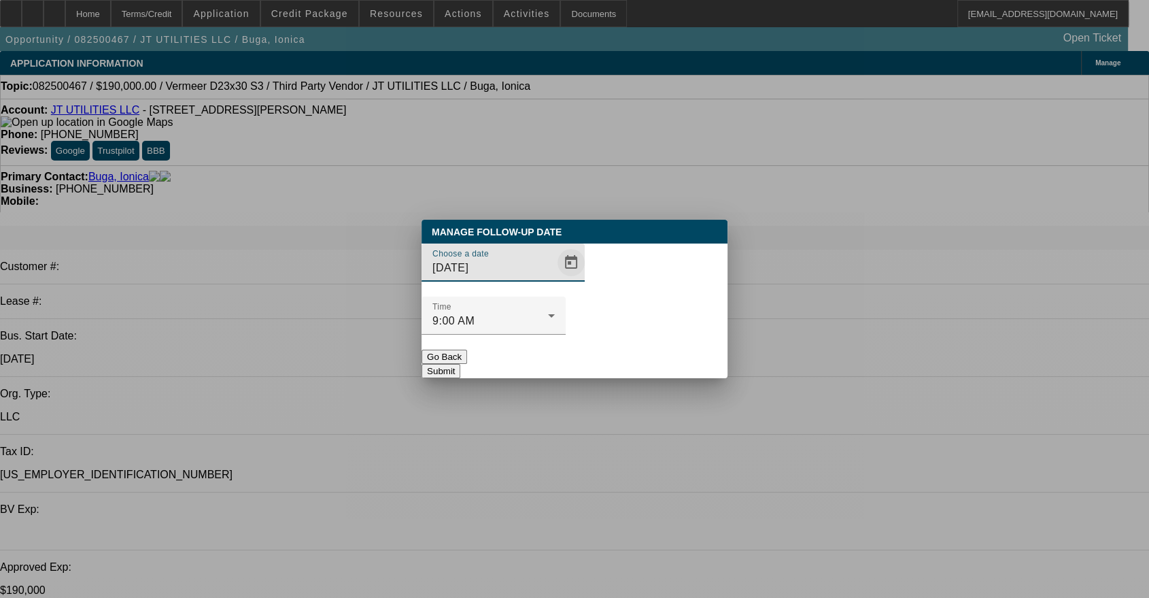
click at [555, 279] on span "Open calendar" at bounding box center [571, 262] width 33 height 33
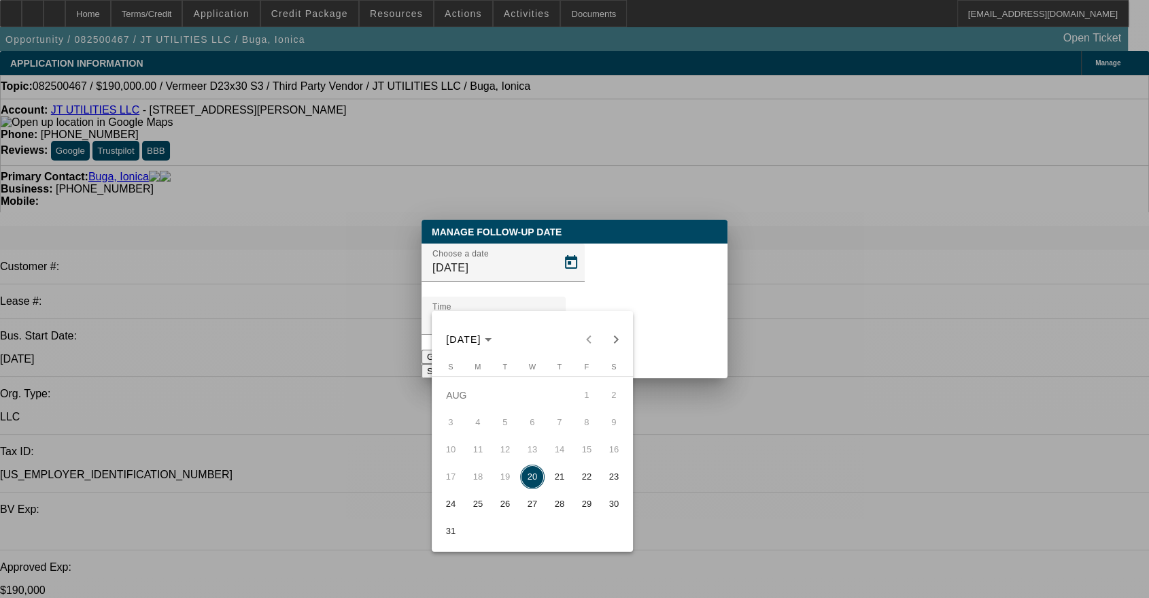
click at [527, 506] on span "27" at bounding box center [532, 504] width 24 height 24
type input "8/27/2025"
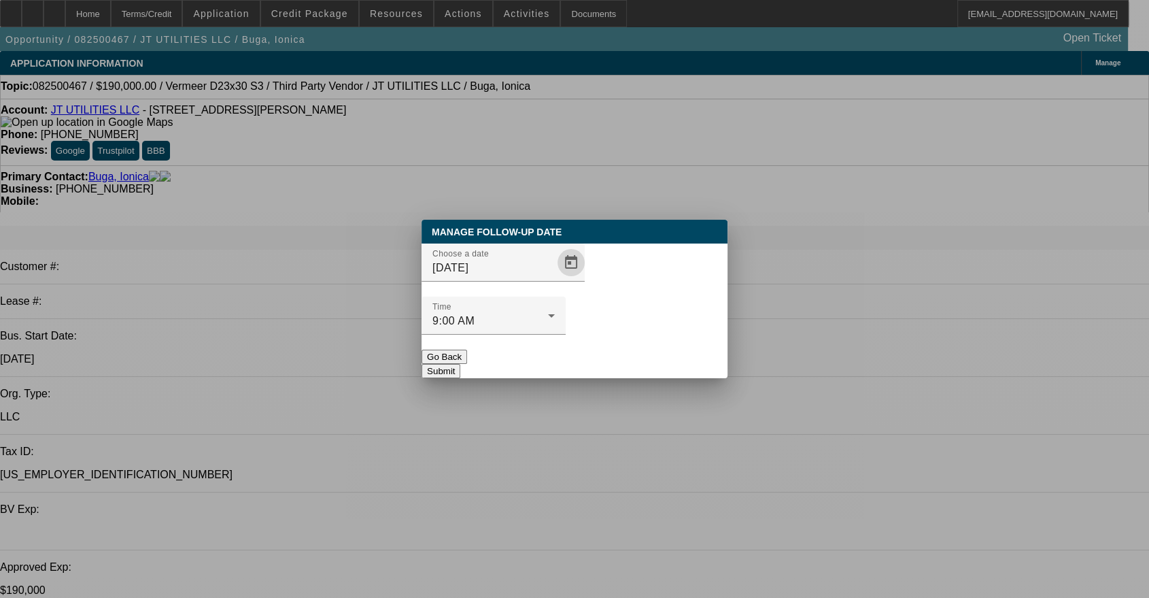
click at [681, 349] on div "Manage Follow-Up Date Choose a date 8/27/2025 Time 9:00 AM Go Back Submit" at bounding box center [575, 299] width 306 height 158
click at [460, 364] on button "Submit" at bounding box center [441, 371] width 39 height 14
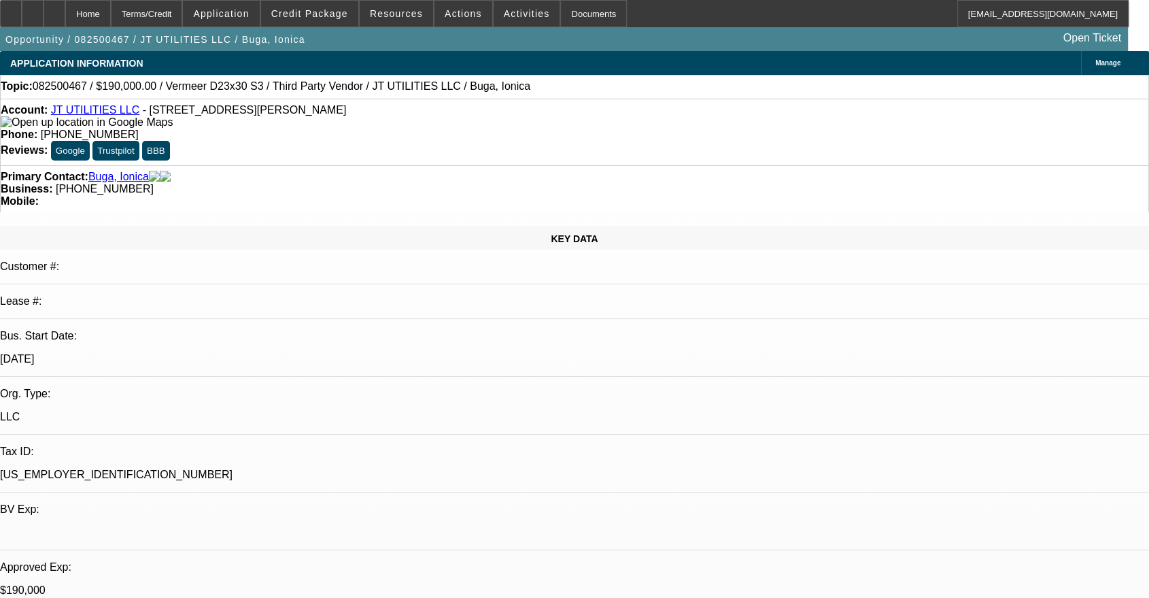
radio input "true"
type textarea "Circle back in a week if no update."
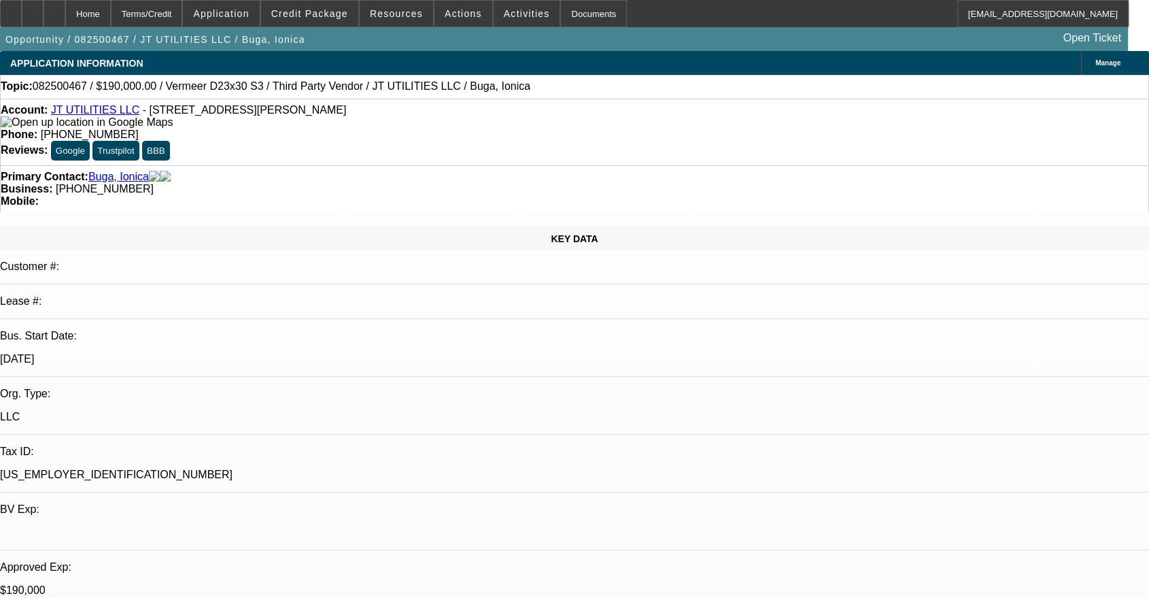
radio input "true"
select select "0"
select select "2"
select select "0.1"
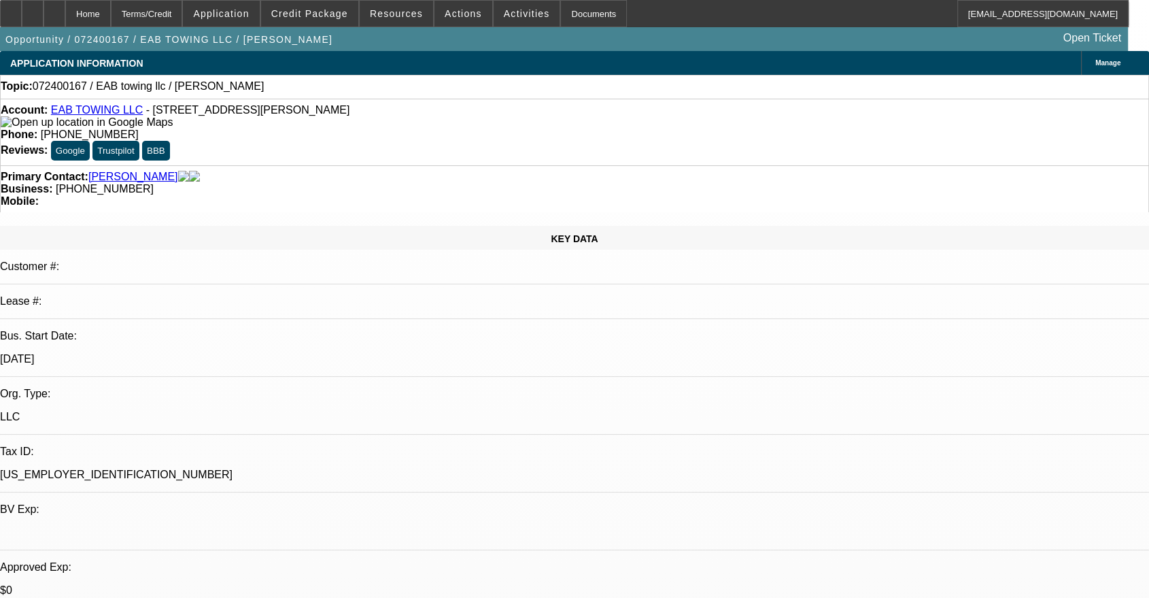
select select "4"
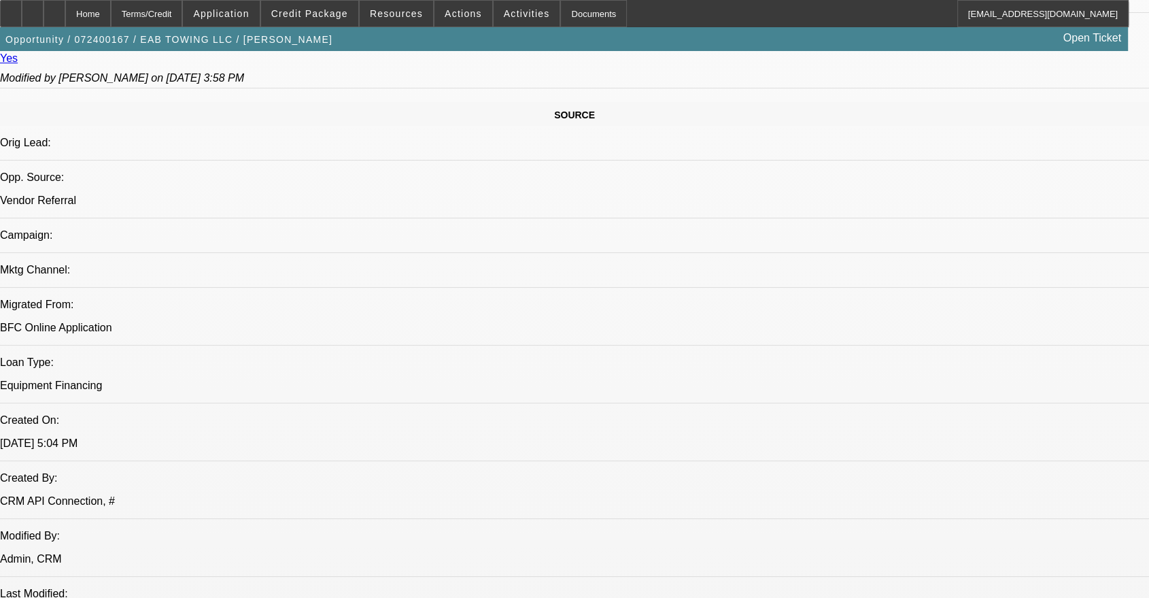
scroll to position [755, 0]
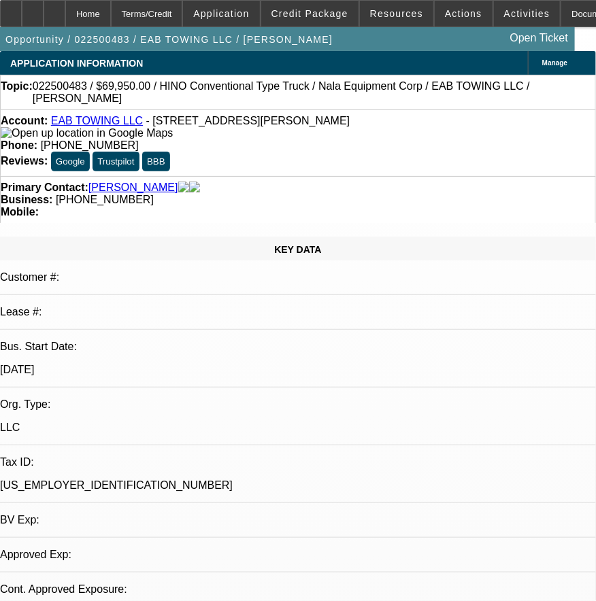
select select "0"
select select "2"
select select "0"
select select "6"
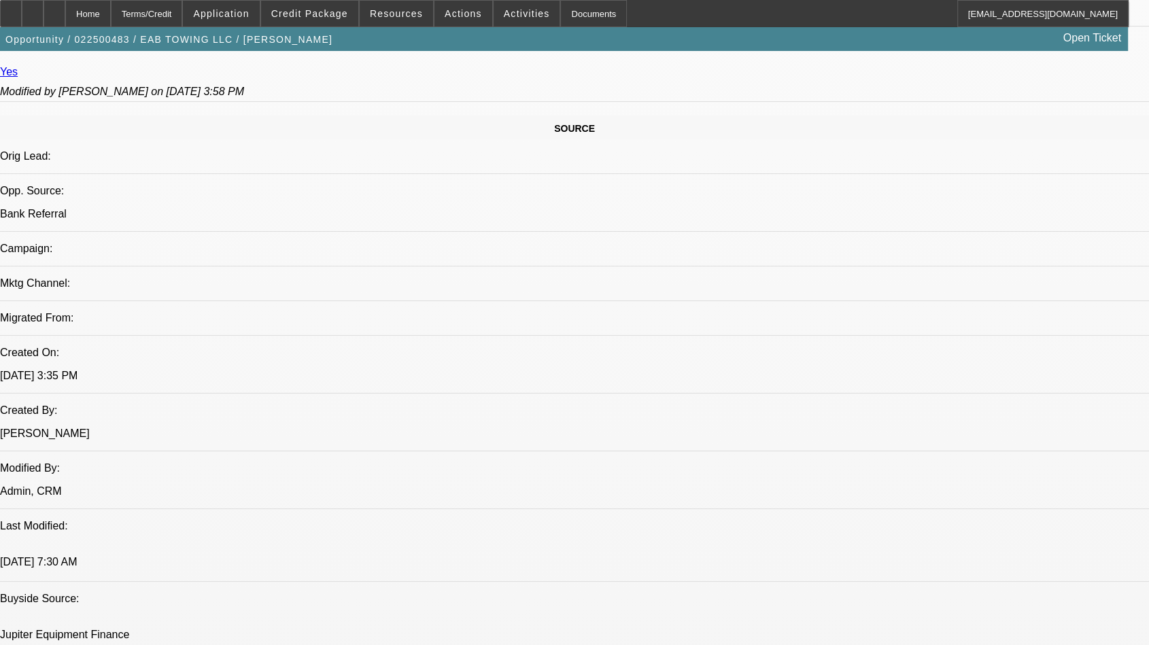
scroll to position [881, 0]
